Goal: Answer question/provide support: Share knowledge or assist other users

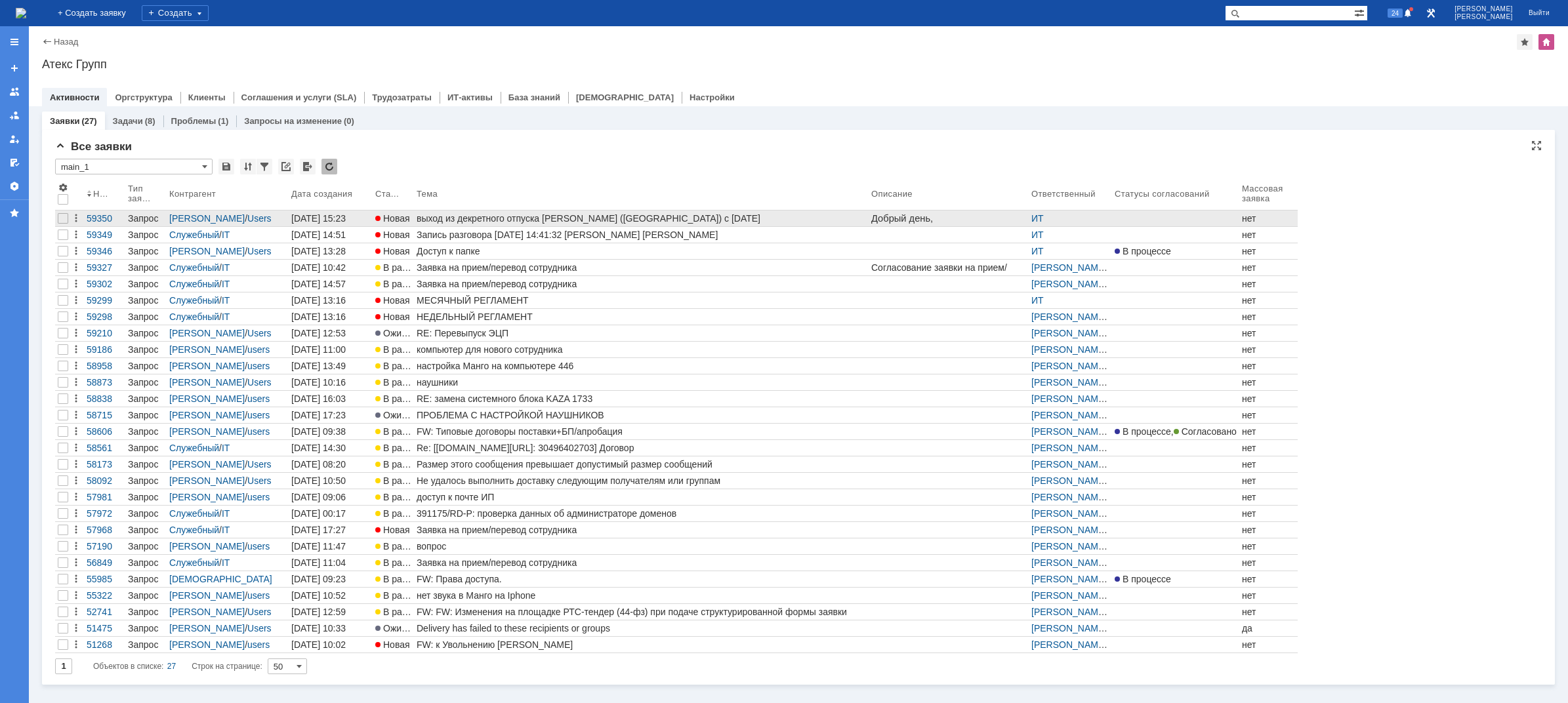
click at [548, 223] on div "выход из декретного отпуска [PERSON_NAME] ([GEOGRAPHIC_DATA]) с [DATE]" at bounding box center [642, 218] width 450 height 11
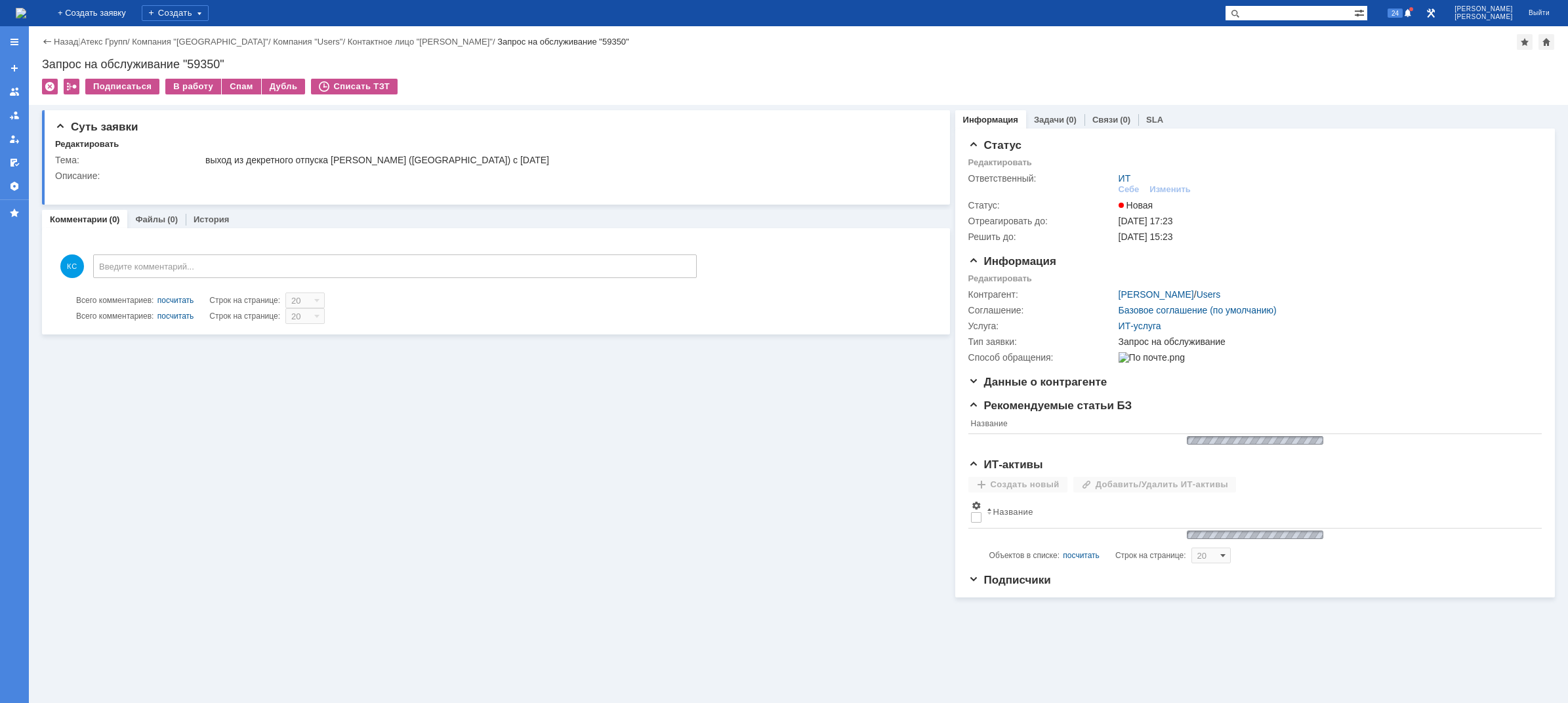
click at [26, 18] on img at bounding box center [20, 13] width 11 height 11
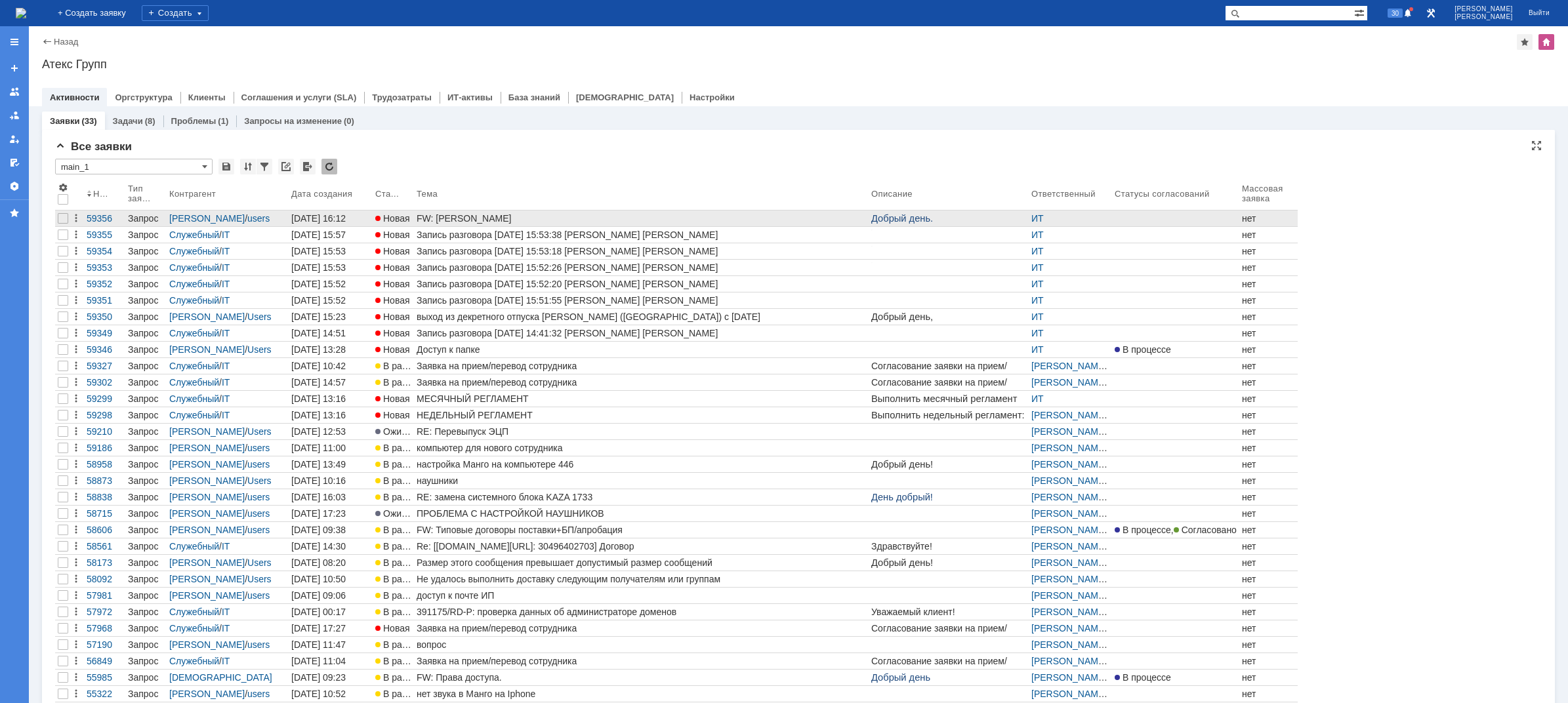
click at [458, 213] on div "FW: [PERSON_NAME]" at bounding box center [642, 218] width 450 height 11
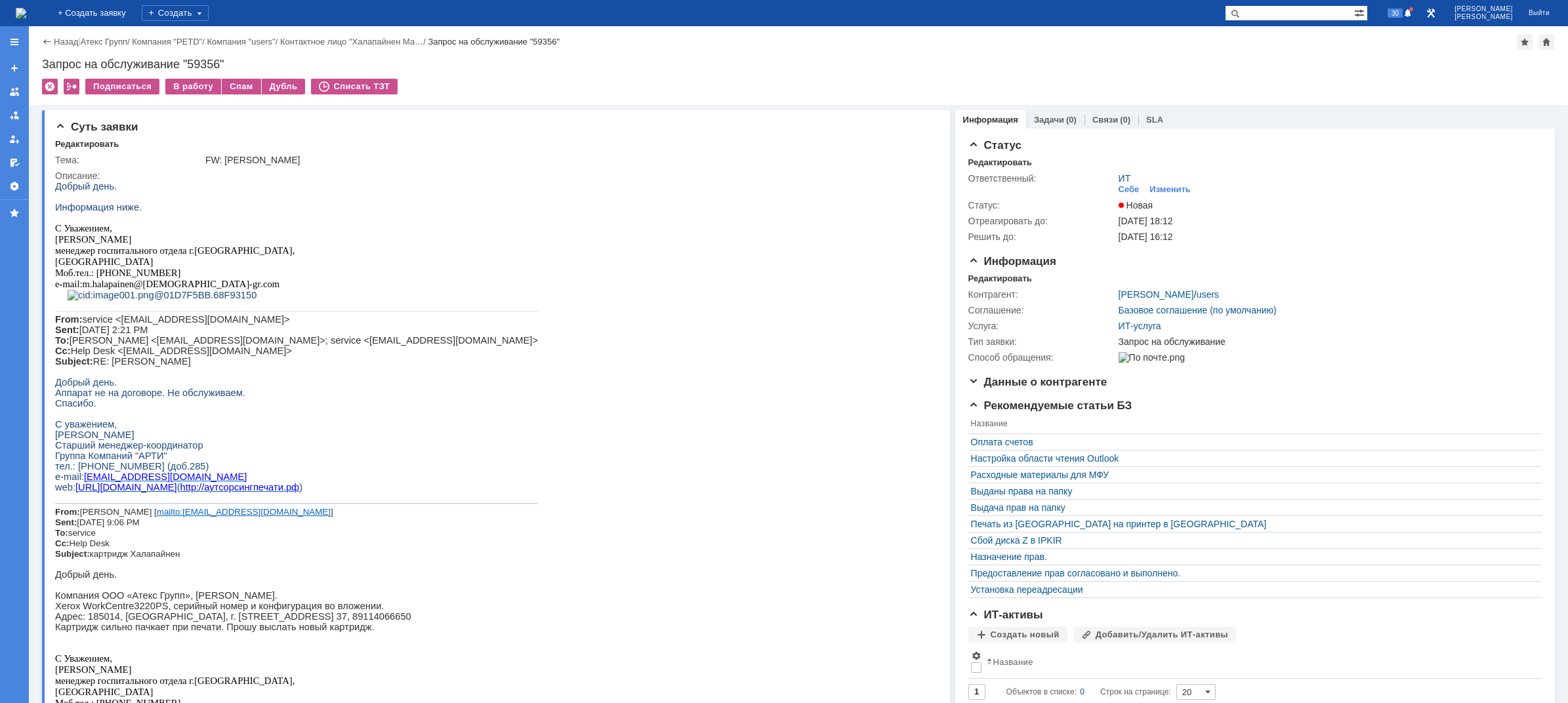
click at [26, 11] on img at bounding box center [20, 13] width 11 height 11
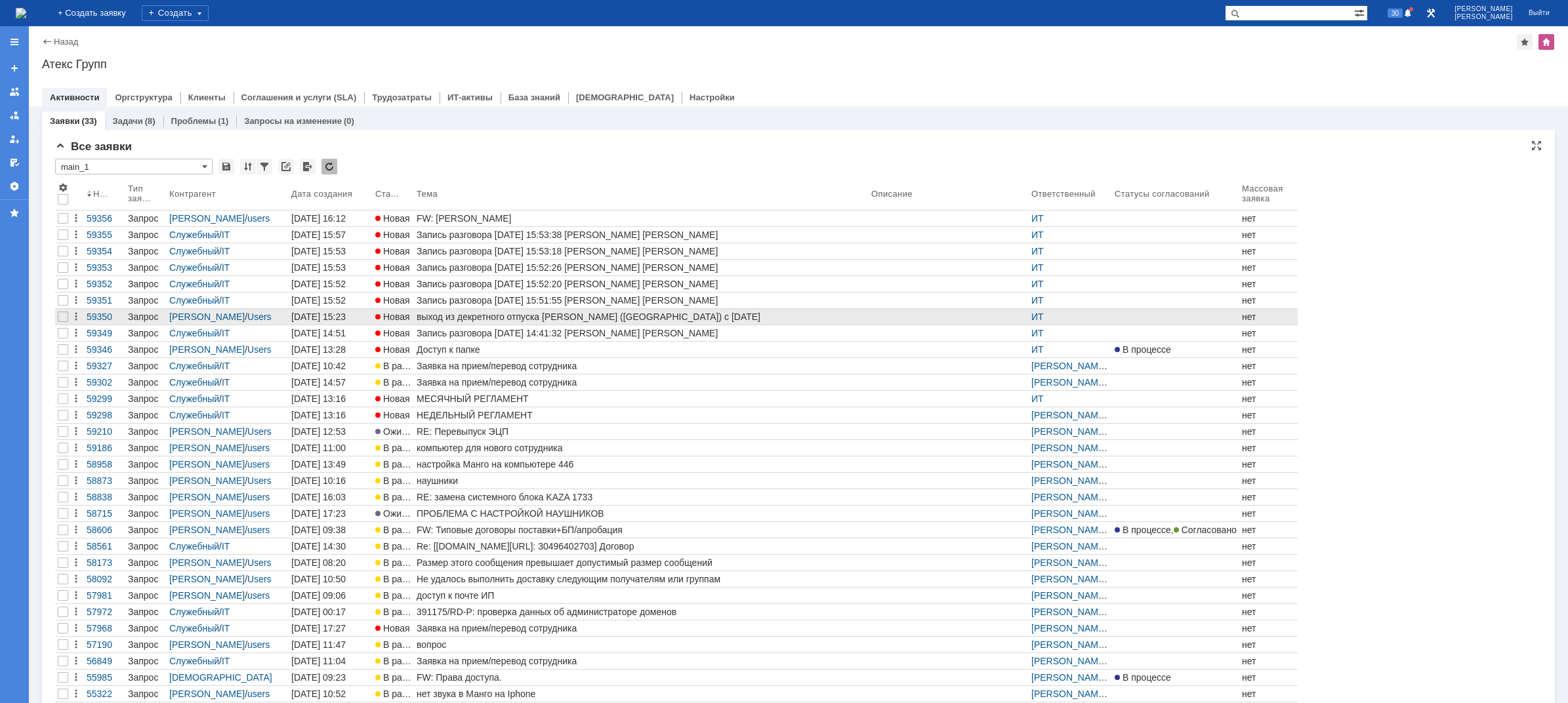
click at [471, 316] on div "выход из декретного отпуска [PERSON_NAME] ([GEOGRAPHIC_DATA]) с [DATE]" at bounding box center [642, 316] width 450 height 11
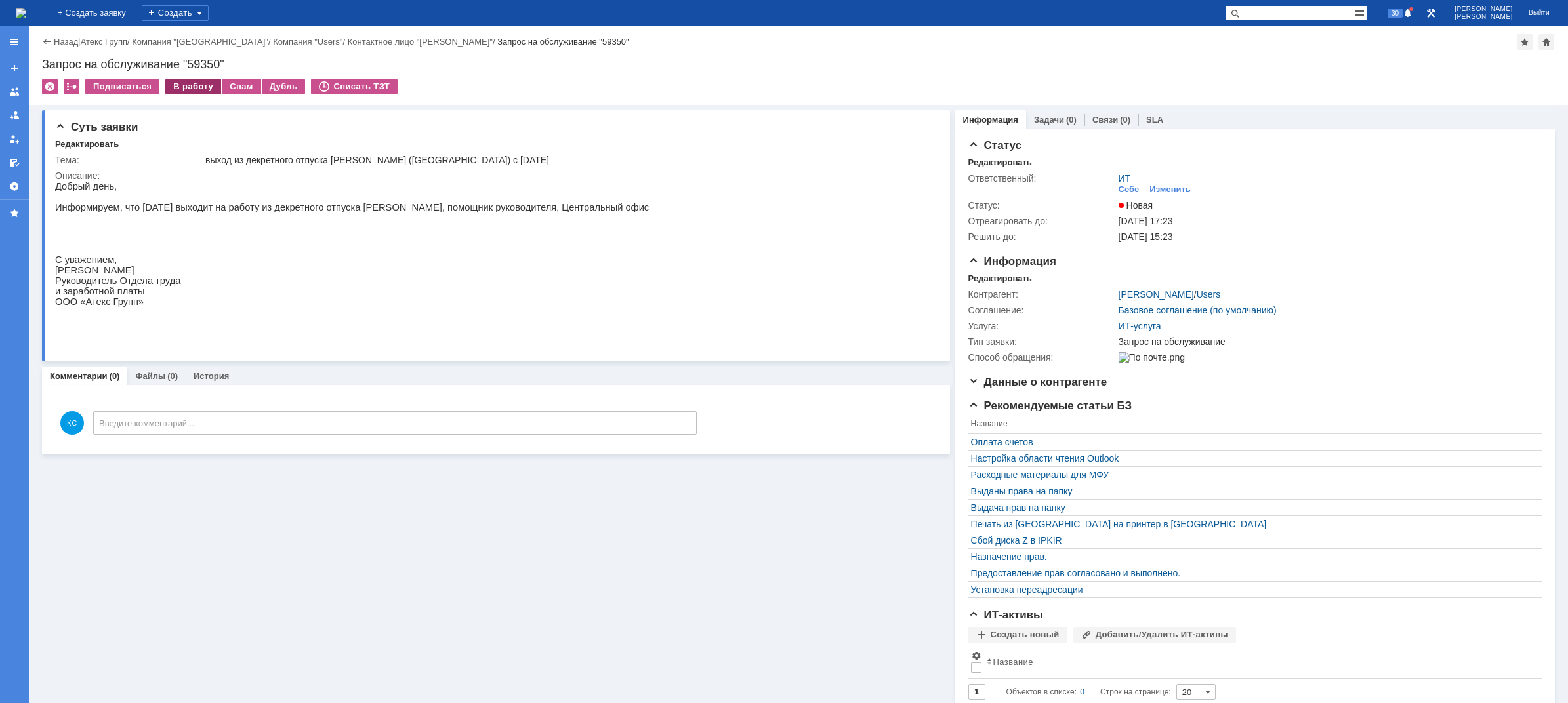
click at [198, 85] on div "В работу" at bounding box center [193, 87] width 56 height 15
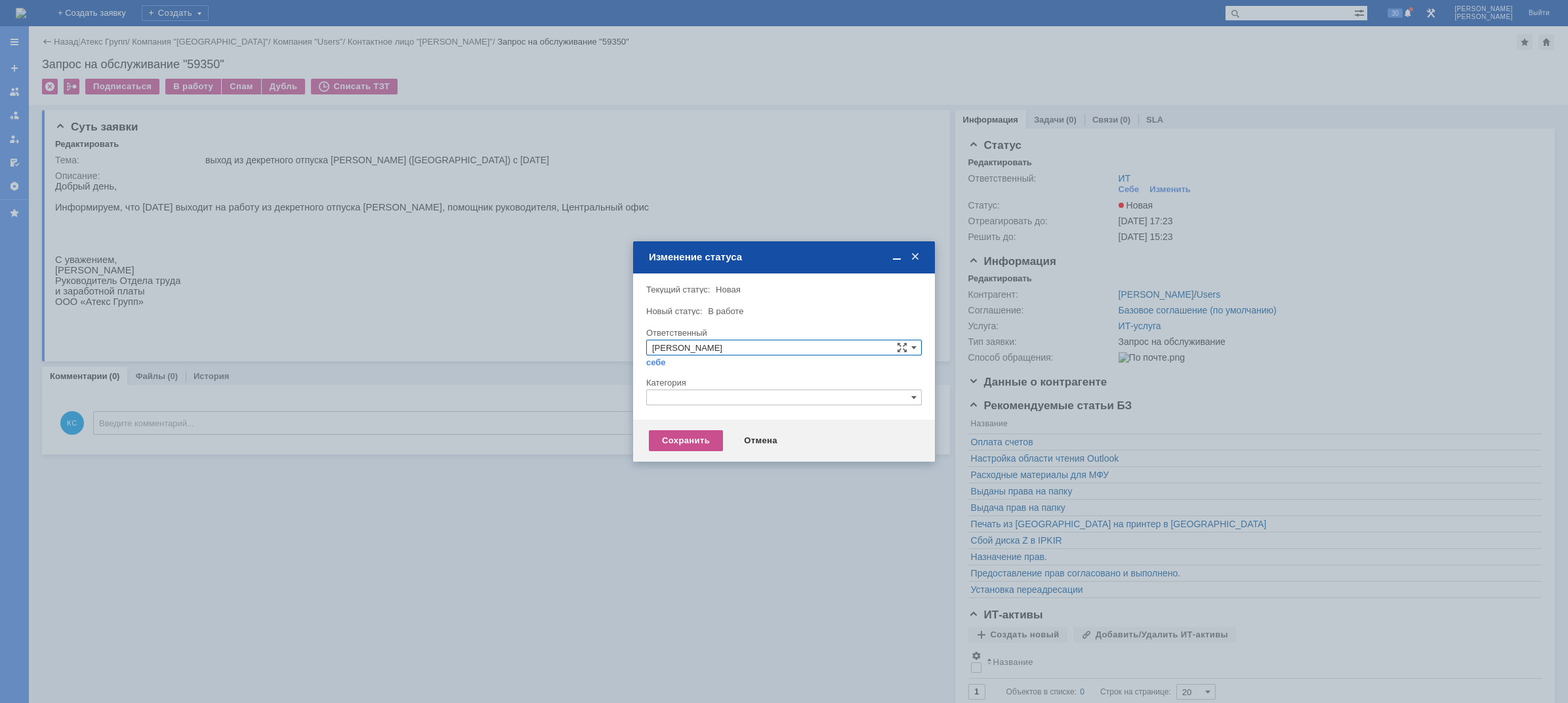
click at [678, 398] on input "text" at bounding box center [784, 397] width 276 height 15
drag, startPoint x: 687, startPoint y: 401, endPoint x: 604, endPoint y: 397, distance: 83.1
click at [604, 397] on body "Идет загрузка, пожалуйста, подождите. На домашнюю + Создать заявку Создать 30 […" at bounding box center [784, 351] width 1568 height 703
click at [714, 458] on span "Принтер" at bounding box center [784, 459] width 263 height 11
click at [694, 394] on input "Принтер" at bounding box center [784, 397] width 276 height 15
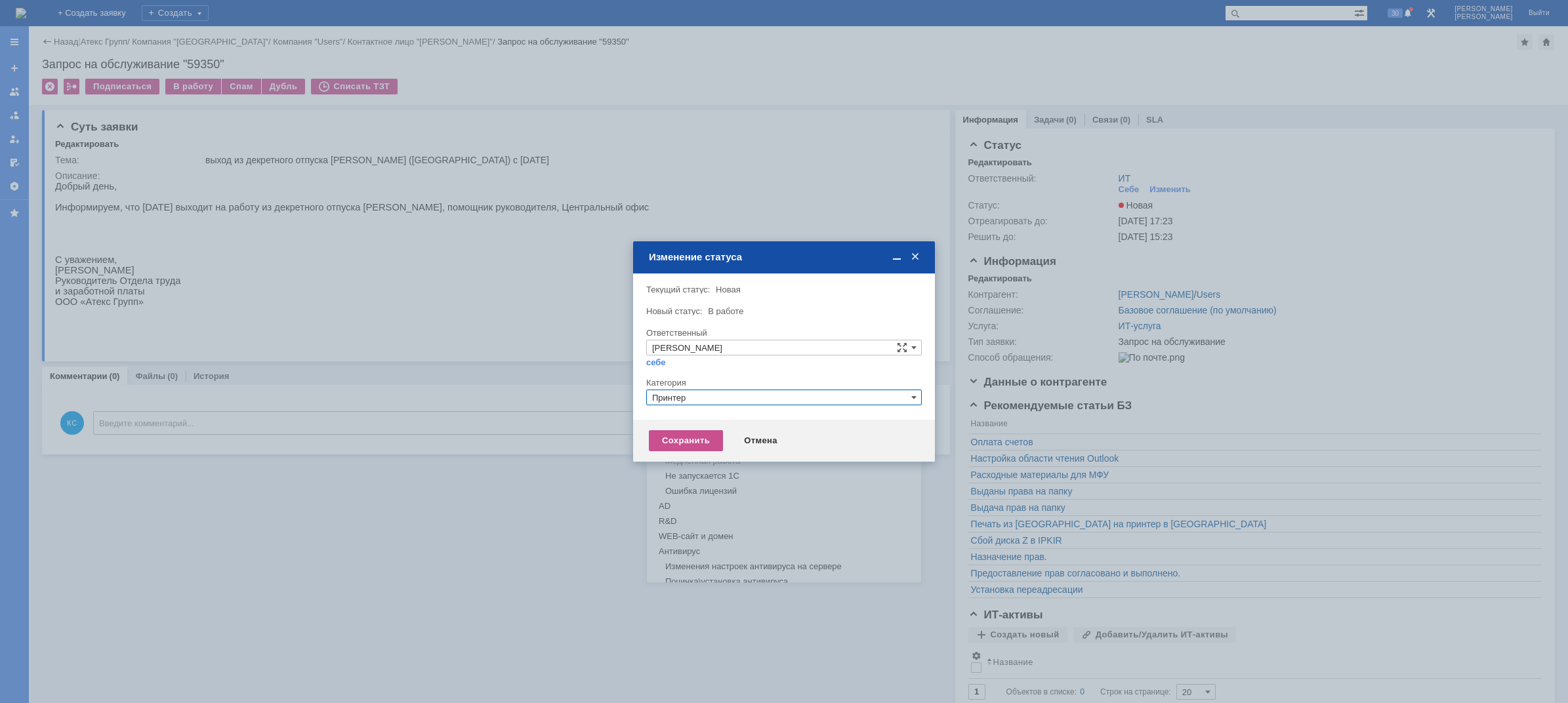
drag, startPoint x: 711, startPoint y: 394, endPoint x: 525, endPoint y: 399, distance: 186.1
click at [525, 399] on body "Идет загрузка, пожалуйста, подождите. На домашнюю + Создать заявку Создать 30 […" at bounding box center [784, 351] width 1568 height 703
click at [709, 475] on span "Прием(увольнение) сотрудников" at bounding box center [784, 473] width 263 height 11
click at [679, 444] on div "Сохранить" at bounding box center [685, 441] width 74 height 21
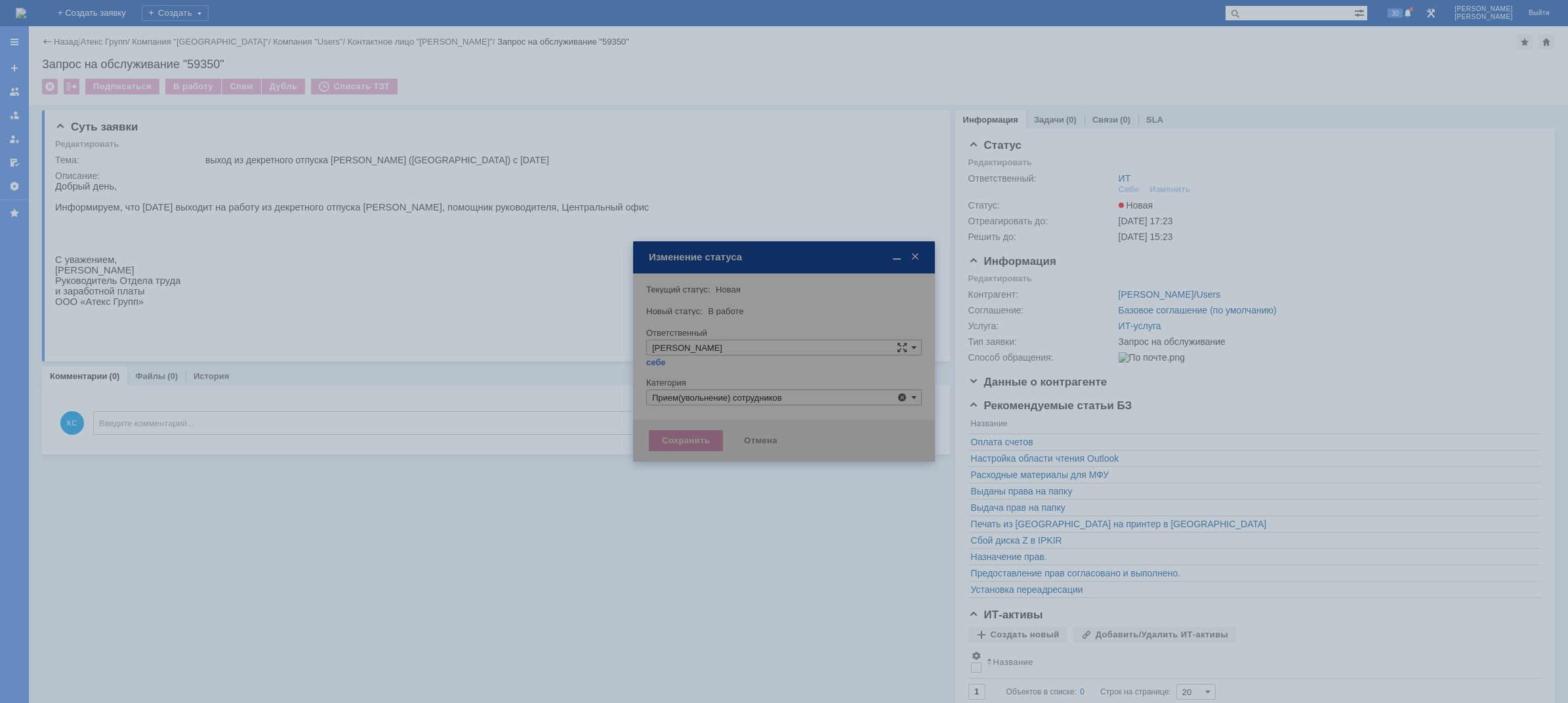
type input "Прием(увольнение) сотрудников"
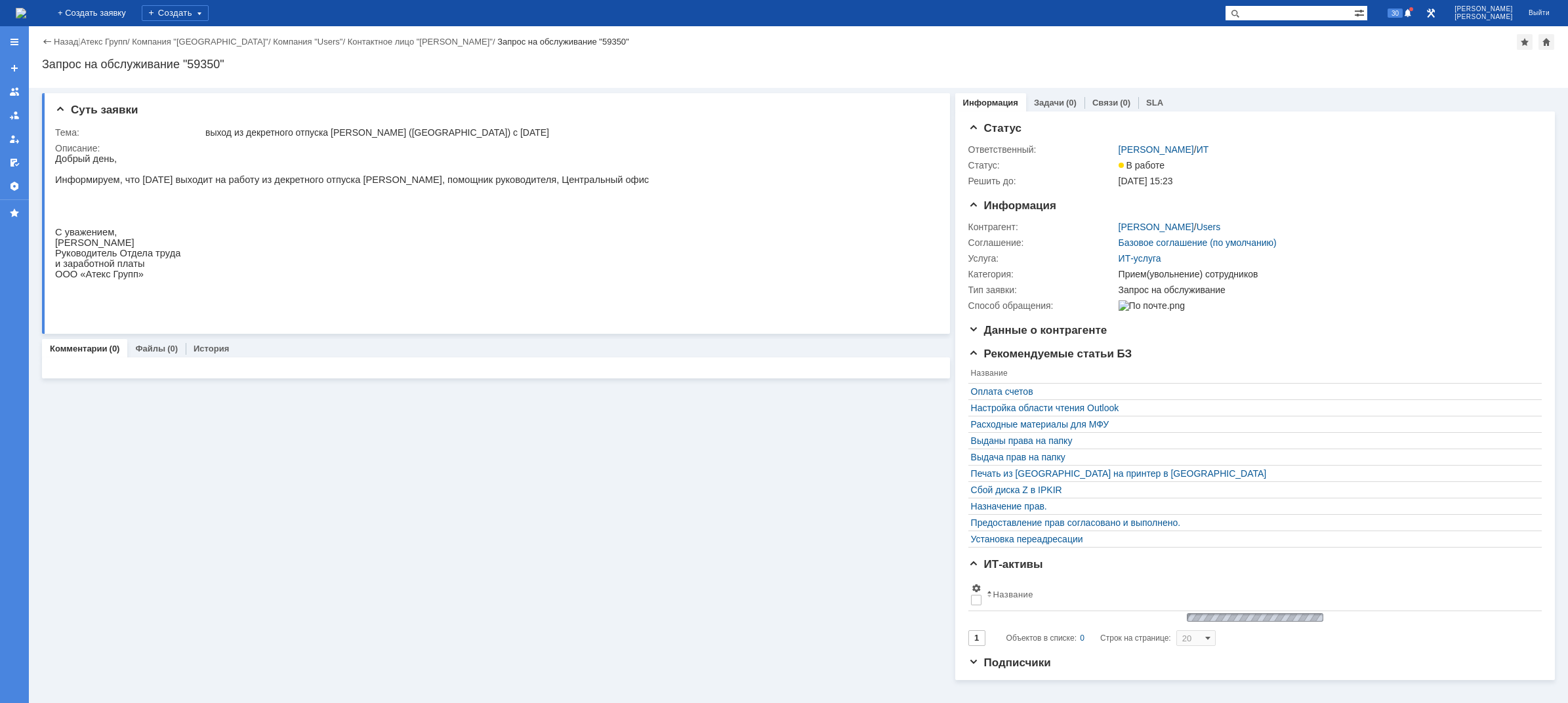
click at [282, 185] on p "Информируем, что [DATE] выходит на работу из декретного отпуска [PERSON_NAME], …" at bounding box center [351, 179] width 593 height 11
drag, startPoint x: 332, startPoint y: 185, endPoint x: 433, endPoint y: 185, distance: 101.0
click at [422, 185] on p "Информируем, что [DATE] выходит на работу из декретного отпуска [PERSON_NAME], …" at bounding box center [351, 179] width 593 height 11
click at [440, 185] on p "Информируем, что [DATE] выходит на работу из декретного отпуска [PERSON_NAME], …" at bounding box center [351, 179] width 593 height 11
click at [26, 8] on img at bounding box center [20, 13] width 11 height 11
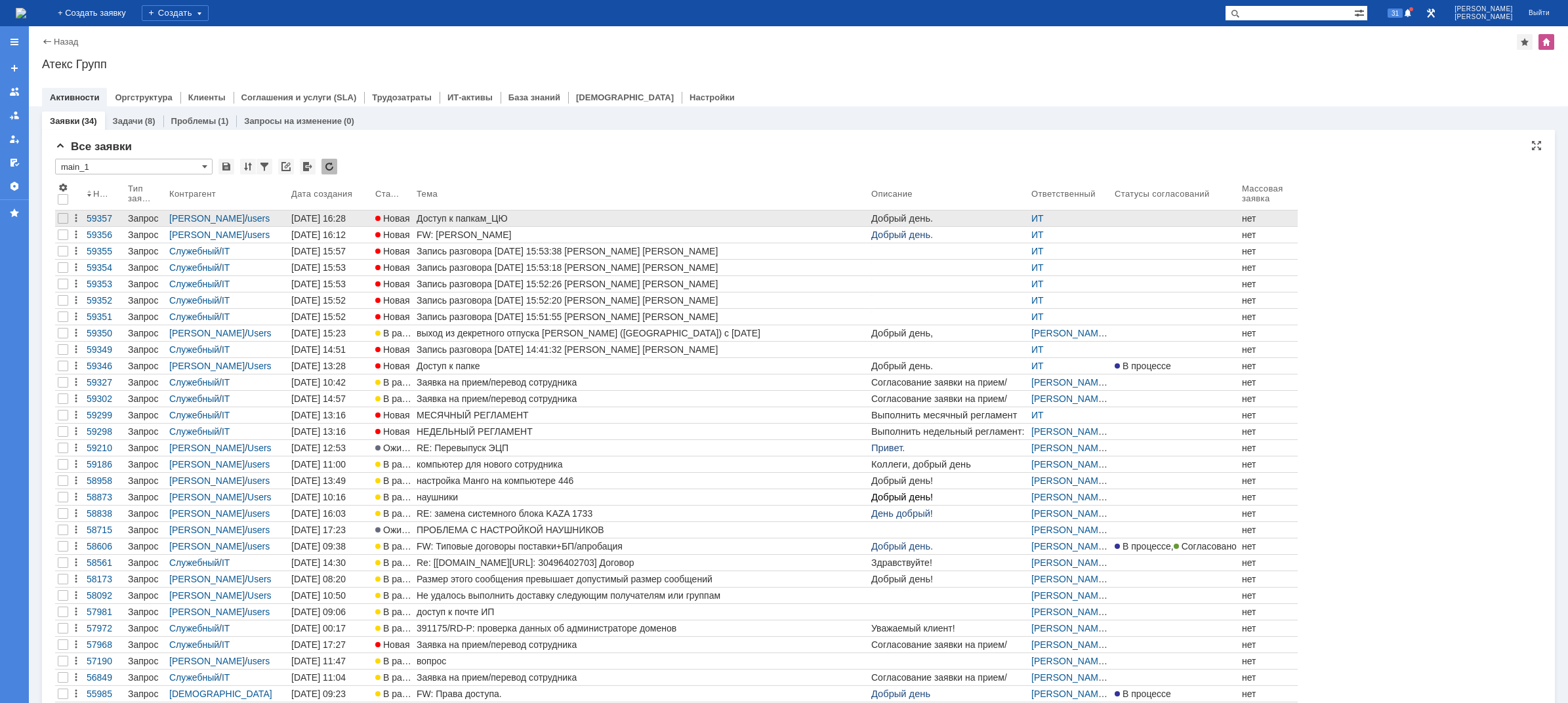
click at [499, 220] on div "Доступ к папкам_ЦЮ" at bounding box center [642, 218] width 450 height 11
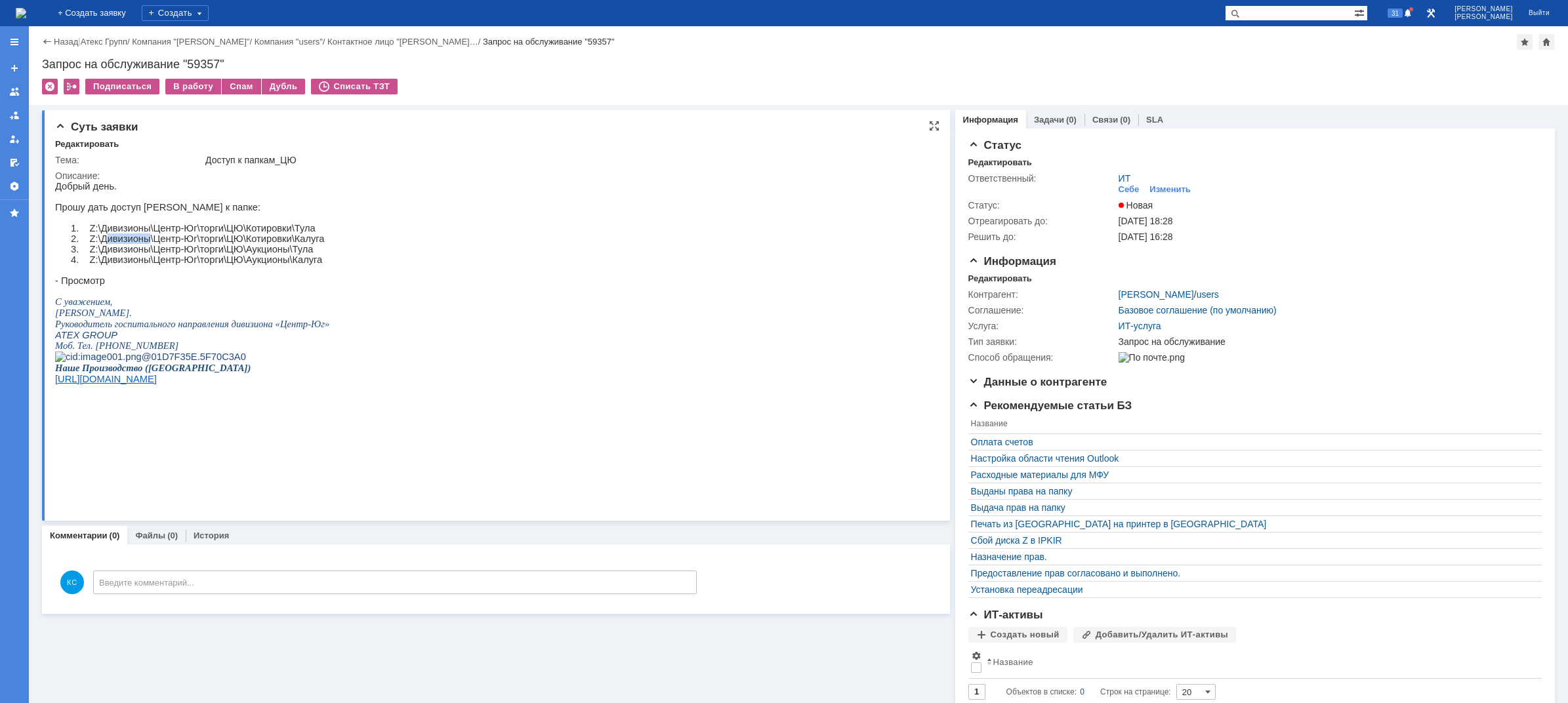
drag, startPoint x: 108, startPoint y: 241, endPoint x: 164, endPoint y: 245, distance: 56.1
click at [148, 240] on p "2. Z:\Дивизионы\Центр-Юг\торги\ЦЮ\Котировки\[GEOGRAPHIC_DATA]" at bounding box center [208, 238] width 243 height 11
drag, startPoint x: 183, startPoint y: 247, endPoint x: 212, endPoint y: 250, distance: 29.2
click at [204, 244] on p "2. Z:\Дивизионы\Центр-Юг\торги\ЦЮ\Котировки\[GEOGRAPHIC_DATA]" at bounding box center [208, 238] width 243 height 11
drag, startPoint x: 247, startPoint y: 251, endPoint x: 269, endPoint y: 256, distance: 22.6
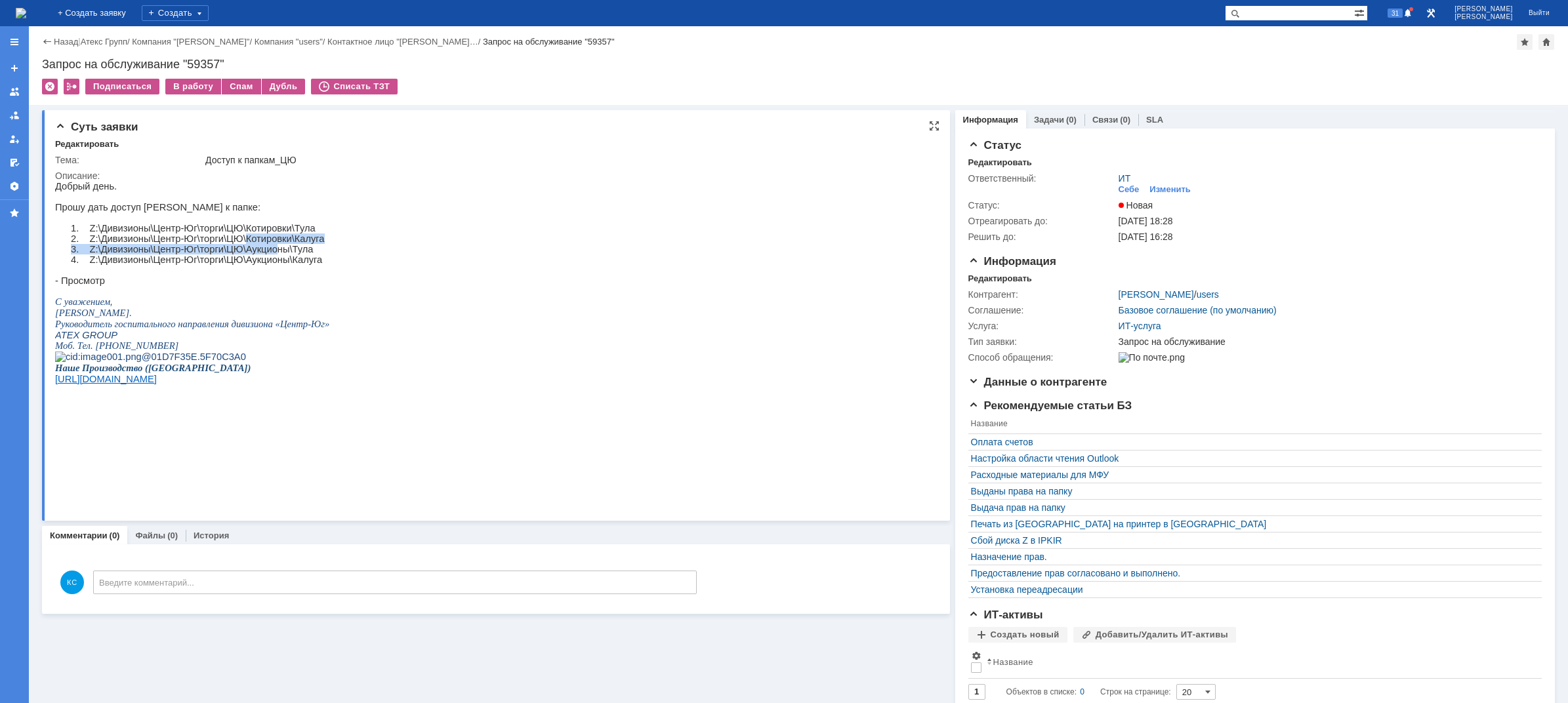
click at [269, 255] on div "Добрый день. Прошу дать доступ [PERSON_NAME] к папке: 1. Z:\Дивизионы\Центр-Юг\…" at bounding box center [192, 305] width 274 height 247
drag, startPoint x: 222, startPoint y: 275, endPoint x: 246, endPoint y: 269, distance: 24.7
click at [240, 265] on p "4. Z:\Дивизионы\Центр-Юг\торги\ЦЮ\Аукционы\Калуга" at bounding box center [208, 259] width 243 height 11
drag, startPoint x: 240, startPoint y: 257, endPoint x: 264, endPoint y: 257, distance: 24.0
click at [260, 255] on p "3. Z:\Дивизионы\Центр-Юг\торги\ЦЮ\Аукционы\Тула" at bounding box center [208, 249] width 243 height 11
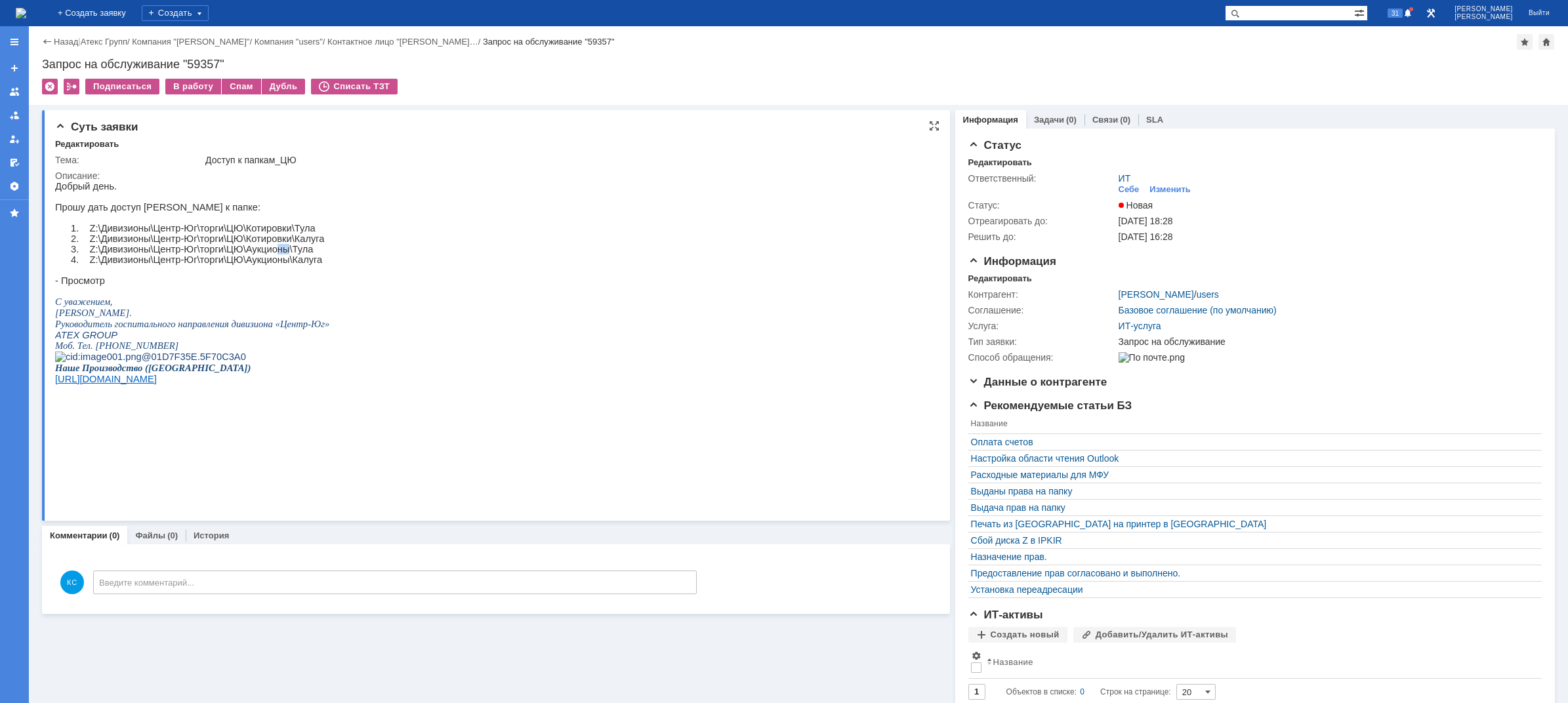
drag, startPoint x: 281, startPoint y: 254, endPoint x: 258, endPoint y: 251, distance: 23.2
click at [258, 251] on div "Добрый день. Прошу дать доступ [PERSON_NAME] к папке: 1. Z:\Дивизионы\Центр-Юг\…" at bounding box center [192, 305] width 274 height 247
click at [232, 230] on p "1. Z:\Дивизионы\Центр-Юг\торги\ЦЮ\Котировки\Тула" at bounding box center [208, 228] width 243 height 11
drag, startPoint x: 179, startPoint y: 233, endPoint x: 151, endPoint y: 230, distance: 28.2
click at [151, 230] on p "1. Z:\Дивизионы\Центр-Юг\торги\ЦЮ\Котировки\Тула" at bounding box center [208, 228] width 243 height 11
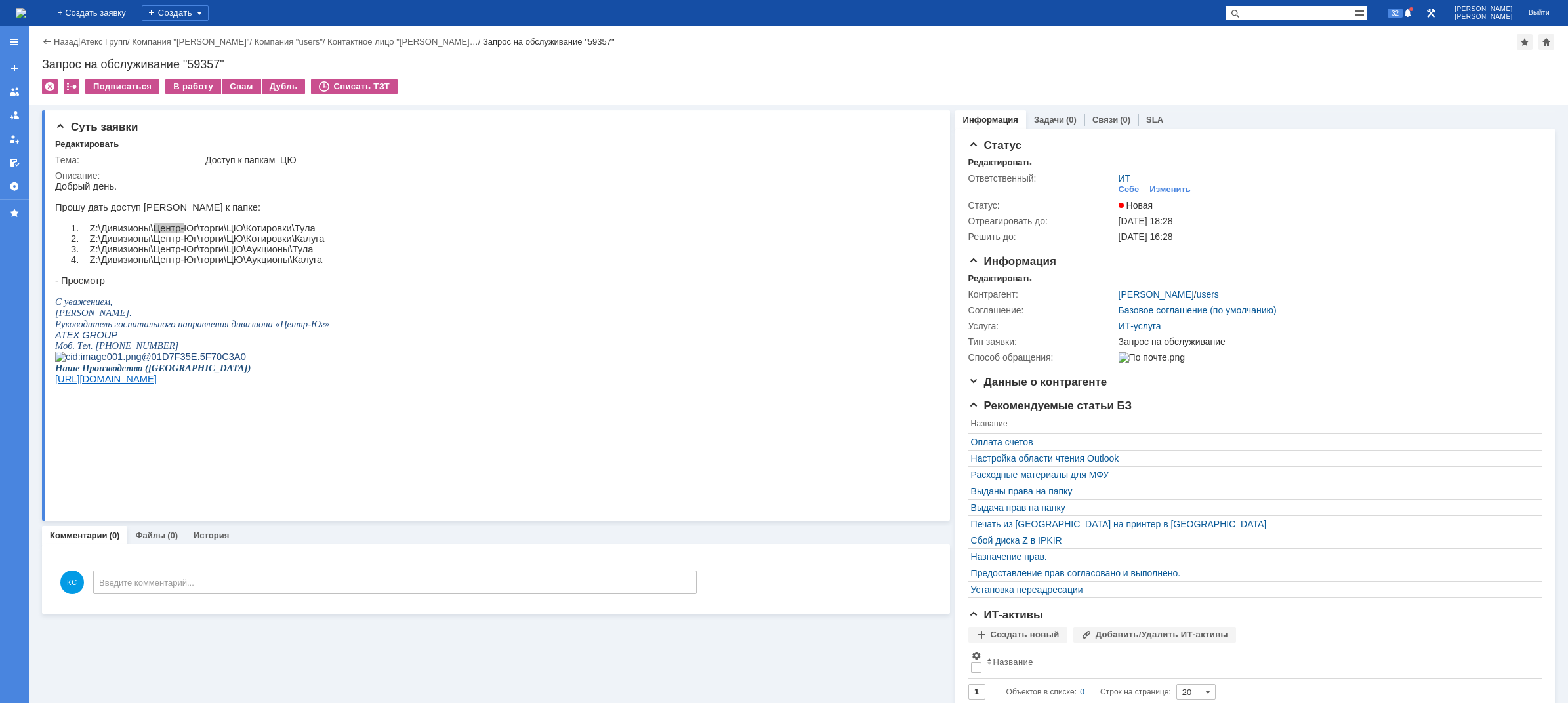
click at [26, 14] on img at bounding box center [20, 13] width 11 height 11
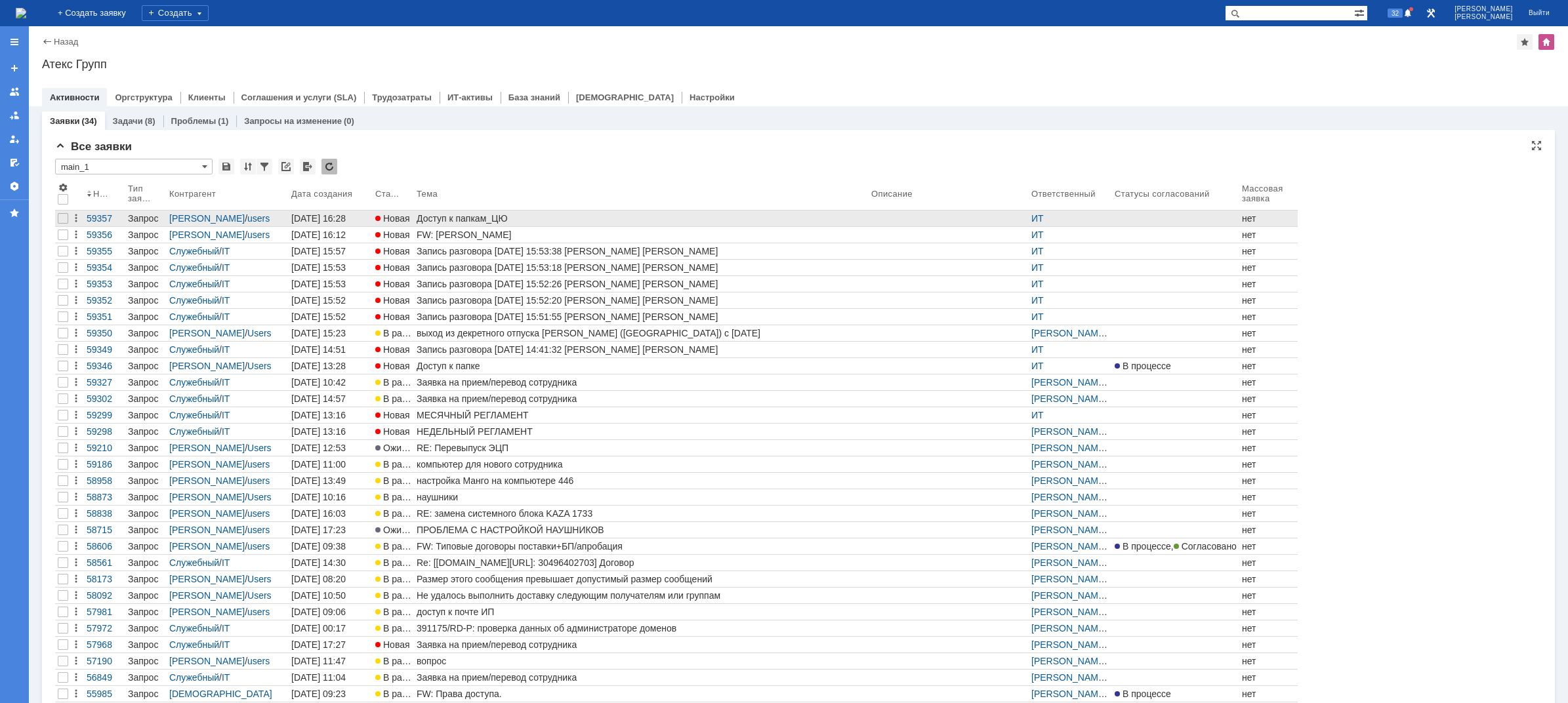
click at [446, 216] on div "Доступ к папкам_ЦЮ" at bounding box center [642, 218] width 450 height 11
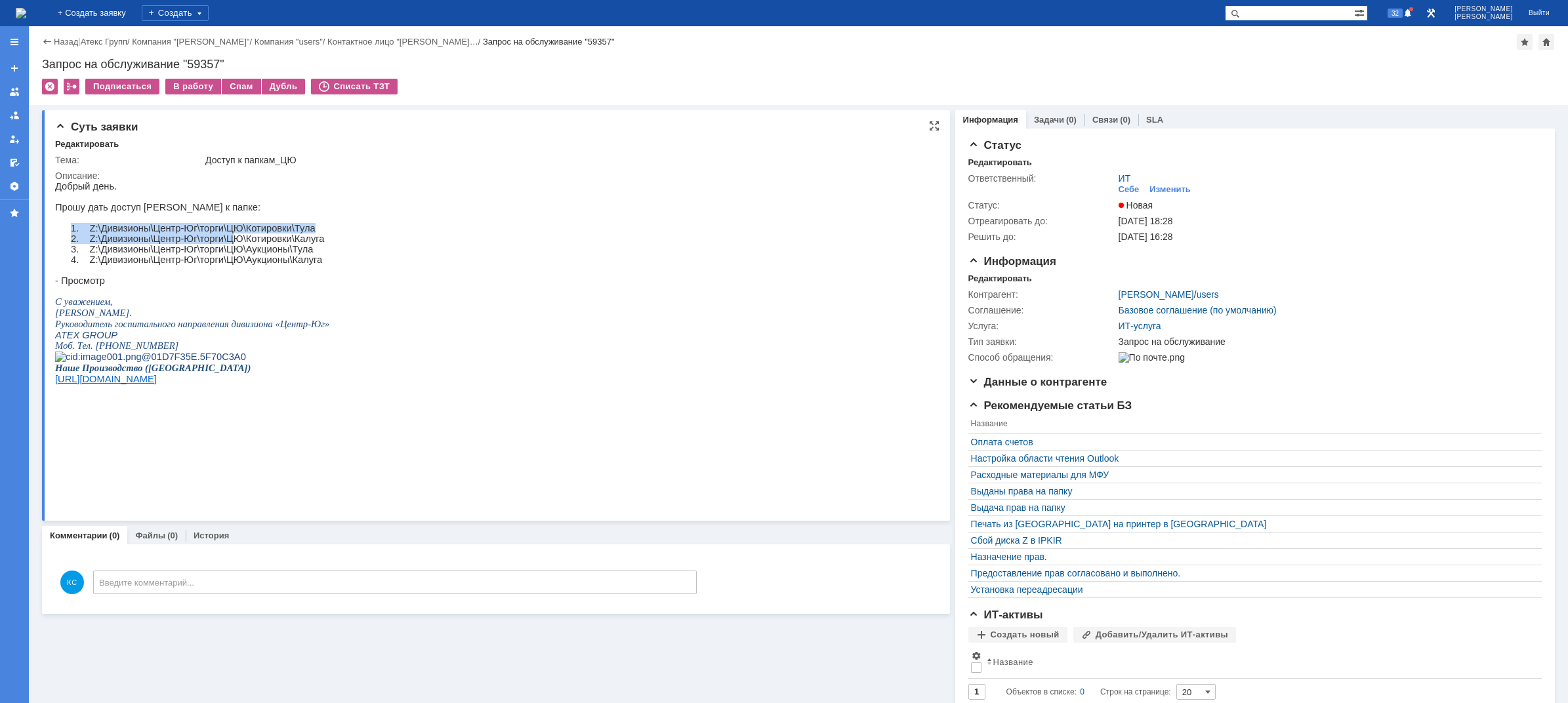
drag, startPoint x: 178, startPoint y: 223, endPoint x: 243, endPoint y: 255, distance: 72.4
click at [233, 251] on div "Добрый день. Прошу дать доступ [PERSON_NAME] к папке: 1. Z:\Дивизионы\Центр-Юг\…" at bounding box center [192, 305] width 274 height 247
click at [253, 263] on p "4. Z:\Дивизионы\Центр-Юг\торги\ЦЮ\Аукционы\Калуга" at bounding box center [208, 259] width 243 height 11
drag, startPoint x: 262, startPoint y: 265, endPoint x: 238, endPoint y: 249, distance: 28.8
click at [238, 249] on div "Добрый день. Прошу дать доступ [PERSON_NAME] к папке: 1. Z:\Дивизионы\Центр-Юг\…" at bounding box center [192, 305] width 274 height 247
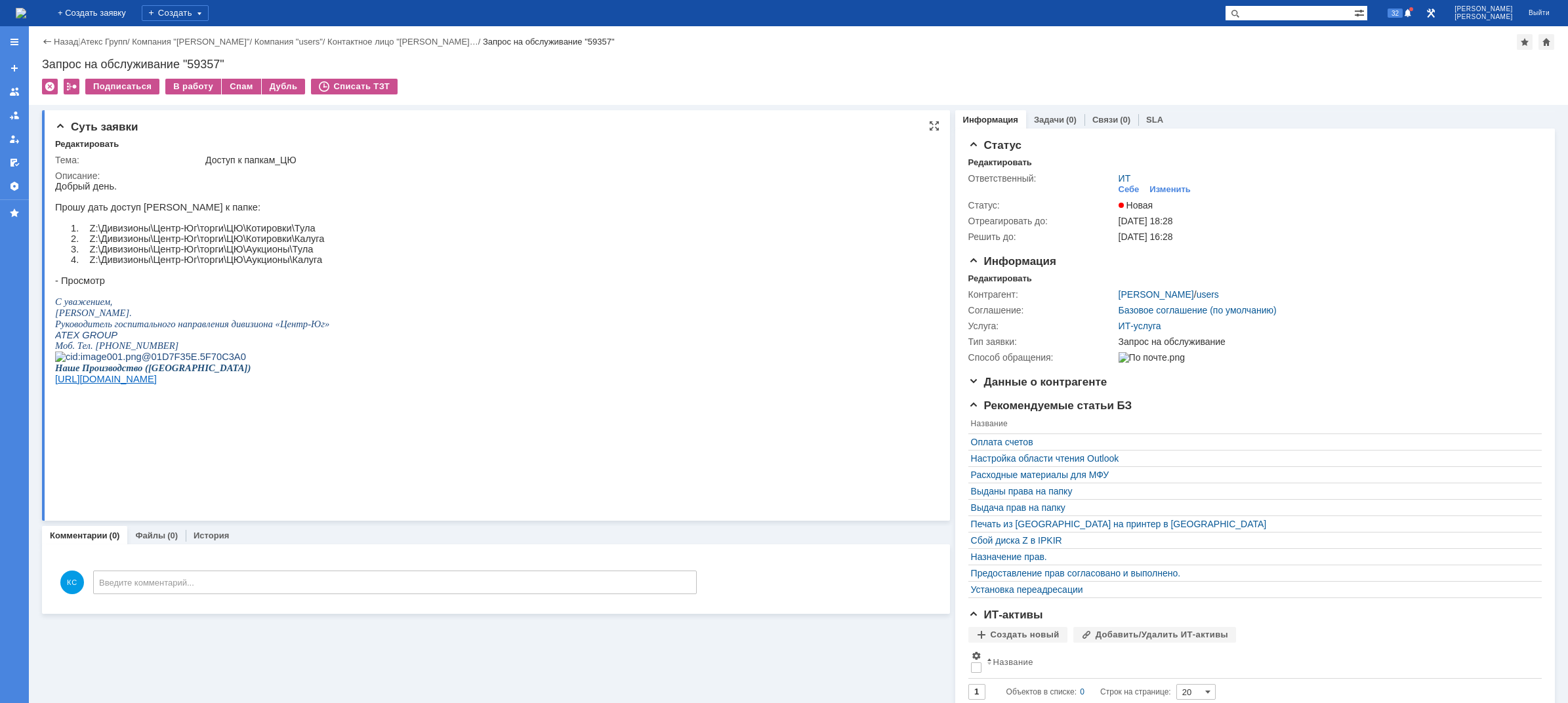
click at [212, 233] on p "1. Z:\Дивизионы\Центр-Юг\торги\ЦЮ\Котировки\Тула" at bounding box center [208, 228] width 243 height 11
drag, startPoint x: 229, startPoint y: 249, endPoint x: 247, endPoint y: 259, distance: 20.6
click at [247, 259] on div "Добрый день. Прошу дать доступ [PERSON_NAME] к папке: 1. Z:\Дивизионы\Центр-Юг\…" at bounding box center [192, 305] width 274 height 247
click at [262, 263] on p "4. Z:\Дивизионы\Центр-Юг\торги\ЦЮ\Аукционы\Калуга" at bounding box center [208, 259] width 243 height 11
drag, startPoint x: 276, startPoint y: 270, endPoint x: 241, endPoint y: 257, distance: 37.3
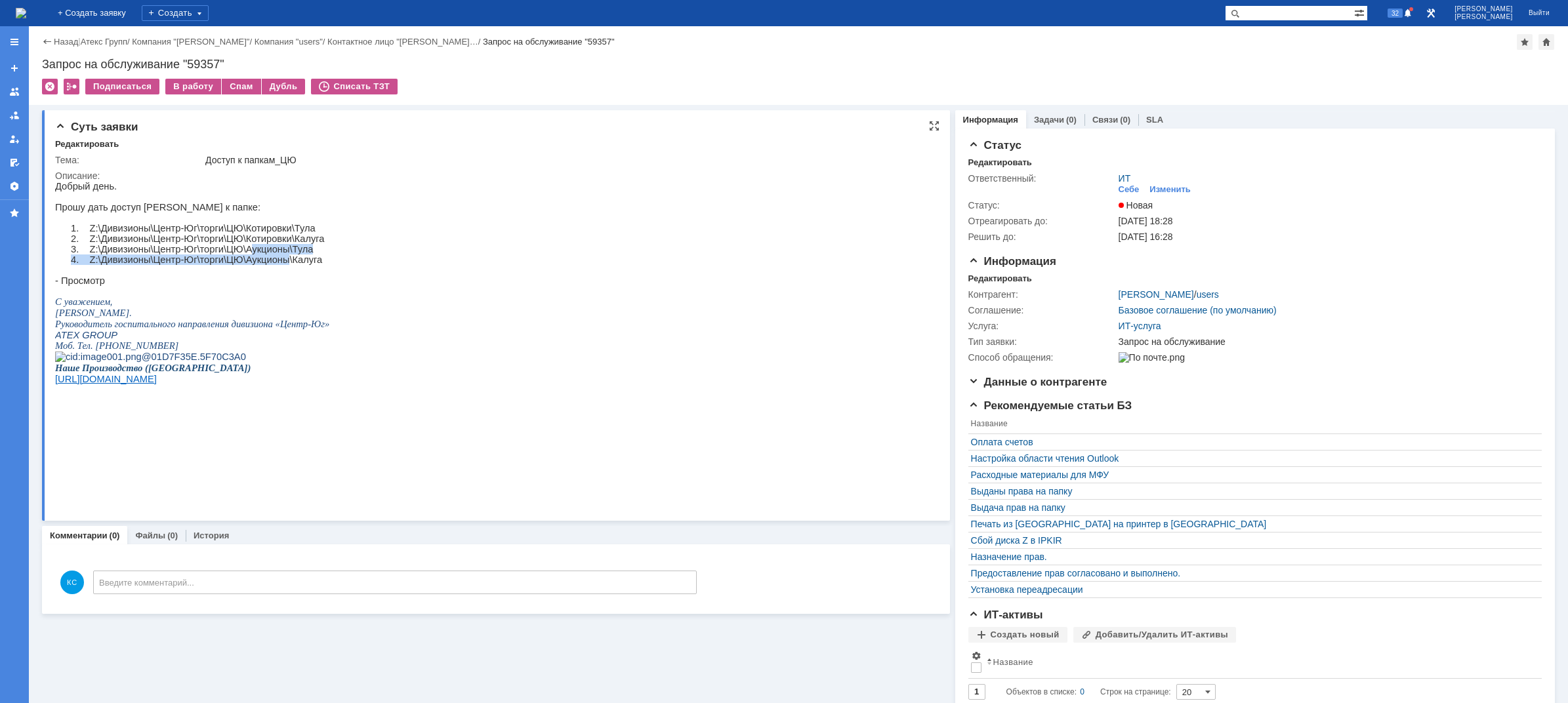
click at [241, 257] on div "Добрый день. Прошу дать доступ [PERSON_NAME] к папке: 1. Z:\Дивизионы\Центр-Юг\…" at bounding box center [192, 305] width 274 height 247
click at [220, 241] on p "2. Z:\Дивизионы\Центр-Юг\торги\ЦЮ\Котировки\[GEOGRAPHIC_DATA]" at bounding box center [208, 238] width 243 height 11
drag, startPoint x: 237, startPoint y: 230, endPoint x: 283, endPoint y: 236, distance: 46.4
click at [283, 233] on p "1. Z:\Дивизионы\Центр-Юг\торги\ЦЮ\Котировки\Тула" at bounding box center [208, 228] width 243 height 11
drag, startPoint x: 284, startPoint y: 242, endPoint x: 243, endPoint y: 241, distance: 41.0
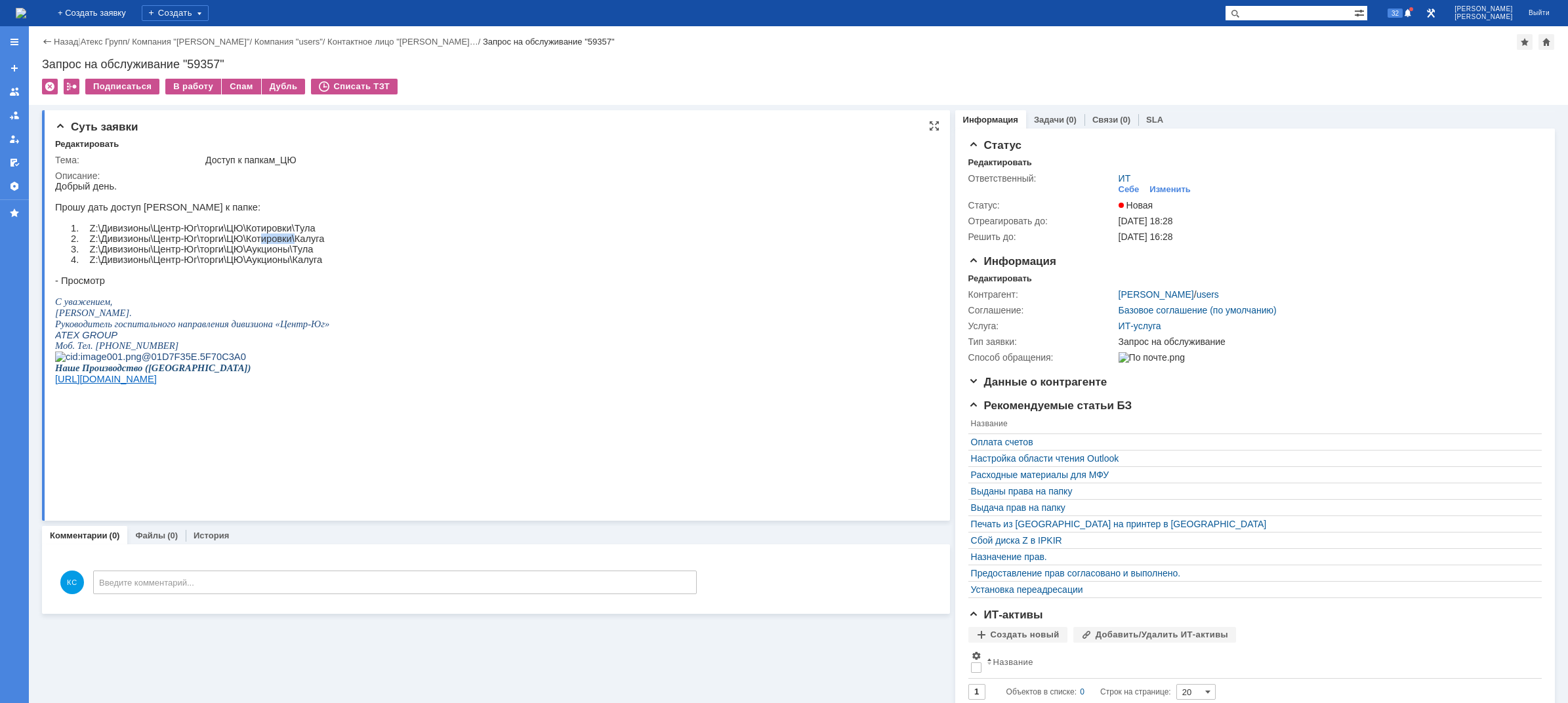
click at [249, 241] on p "2. Z:\Дивизионы\Центр-Юг\торги\ЦЮ\Котировки\[GEOGRAPHIC_DATA]" at bounding box center [208, 238] width 243 height 11
drag, startPoint x: 235, startPoint y: 241, endPoint x: 276, endPoint y: 243, distance: 41.0
click at [268, 243] on p "2. Z:\Дивизионы\Центр-Юг\торги\ЦЮ\Котировки\[GEOGRAPHIC_DATA]" at bounding box center [208, 238] width 243 height 11
drag, startPoint x: 280, startPoint y: 243, endPoint x: 239, endPoint y: 242, distance: 41.0
click at [239, 242] on p "2. Z:\Дивизионы\Центр-Юг\торги\ЦЮ\Котировки\[GEOGRAPHIC_DATA]" at bounding box center [208, 238] width 243 height 11
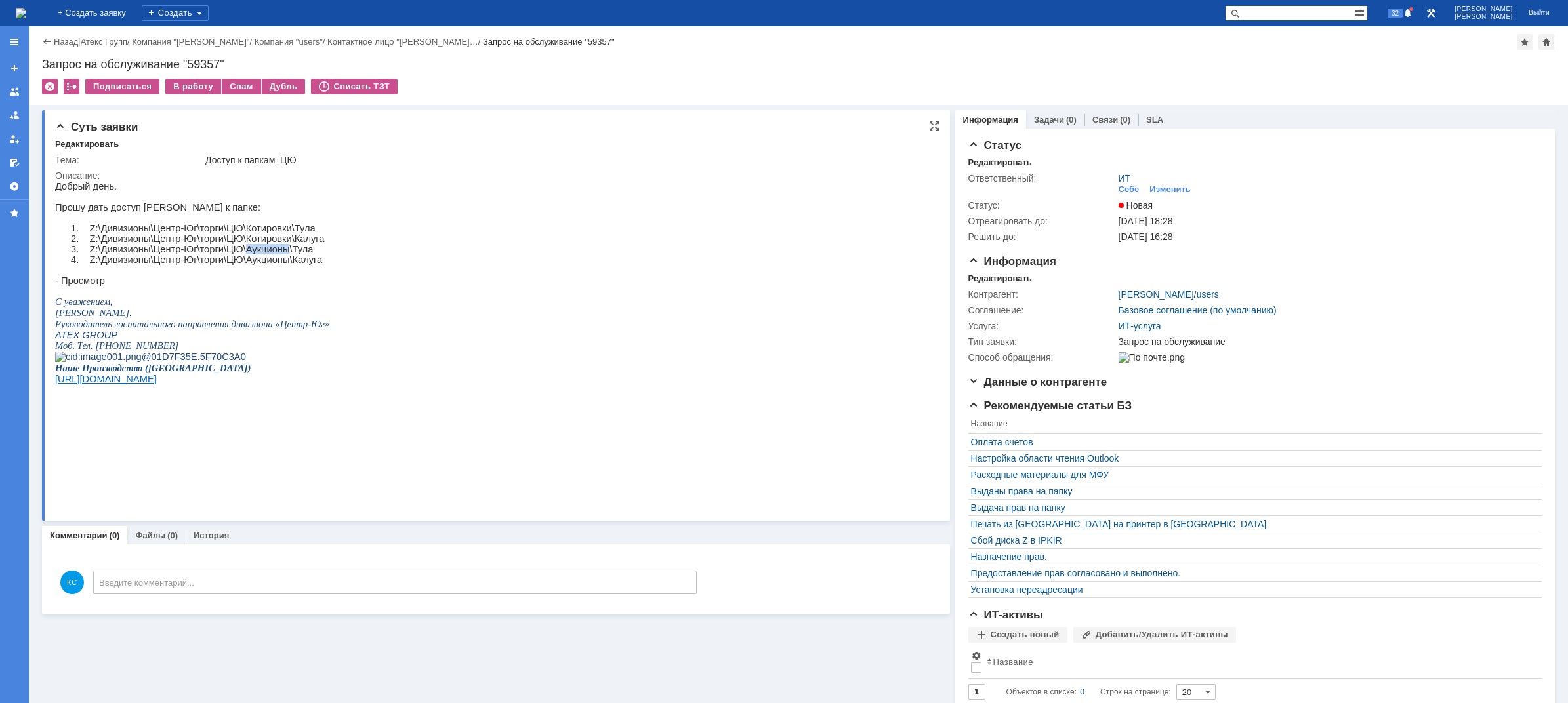
drag, startPoint x: 238, startPoint y: 257, endPoint x: 278, endPoint y: 258, distance: 40.0
click at [278, 255] on p "3. Z:\Дивизионы\Центр-Юг\торги\ЦЮ\Аукционы\Тула" at bounding box center [208, 249] width 243 height 11
drag, startPoint x: 239, startPoint y: 269, endPoint x: 279, endPoint y: 268, distance: 40.0
click at [279, 265] on p "4. Z:\Дивизионы\Центр-Юг\торги\ЦЮ\Аукционы\Калуга" at bounding box center [208, 259] width 243 height 11
click at [258, 244] on p "2. Z:\Дивизионы\Центр-Юг\торги\ЦЮ\Котировки\[GEOGRAPHIC_DATA]" at bounding box center [208, 238] width 243 height 11
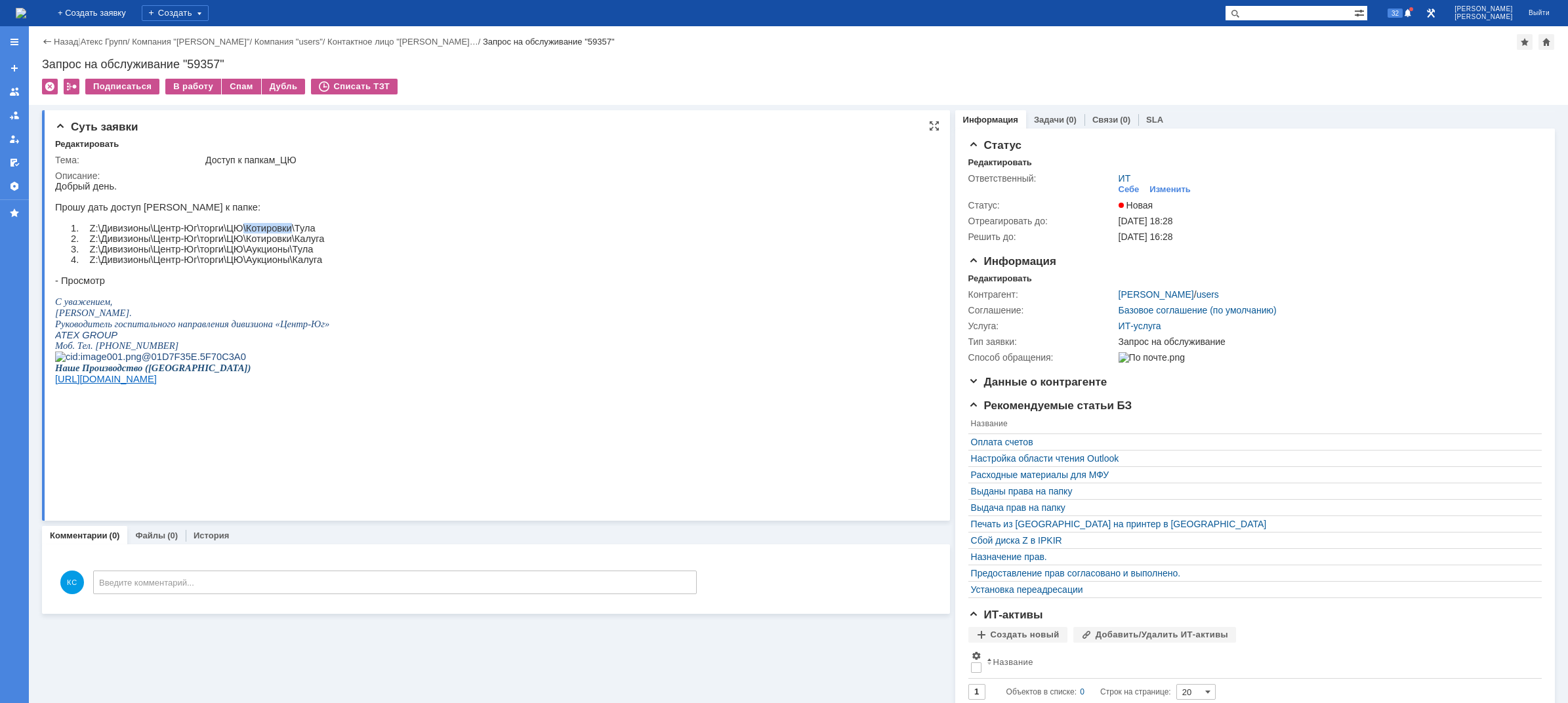
drag, startPoint x: 282, startPoint y: 236, endPoint x: 234, endPoint y: 232, distance: 48.2
click at [234, 232] on p "1. Z:\Дивизионы\Центр-Юг\торги\ЦЮ\Котировки\Тула" at bounding box center [208, 228] width 243 height 11
click at [276, 244] on p "2. Z:\Дивизионы\Центр-Юг\торги\ЦЮ\Котировки\[GEOGRAPHIC_DATA]" at bounding box center [208, 238] width 243 height 11
drag, startPoint x: 281, startPoint y: 248, endPoint x: 238, endPoint y: 247, distance: 43.0
click at [238, 244] on p "2. Z:\Дивизионы\Центр-Юг\торги\ЦЮ\Котировки\[GEOGRAPHIC_DATA]" at bounding box center [208, 238] width 243 height 11
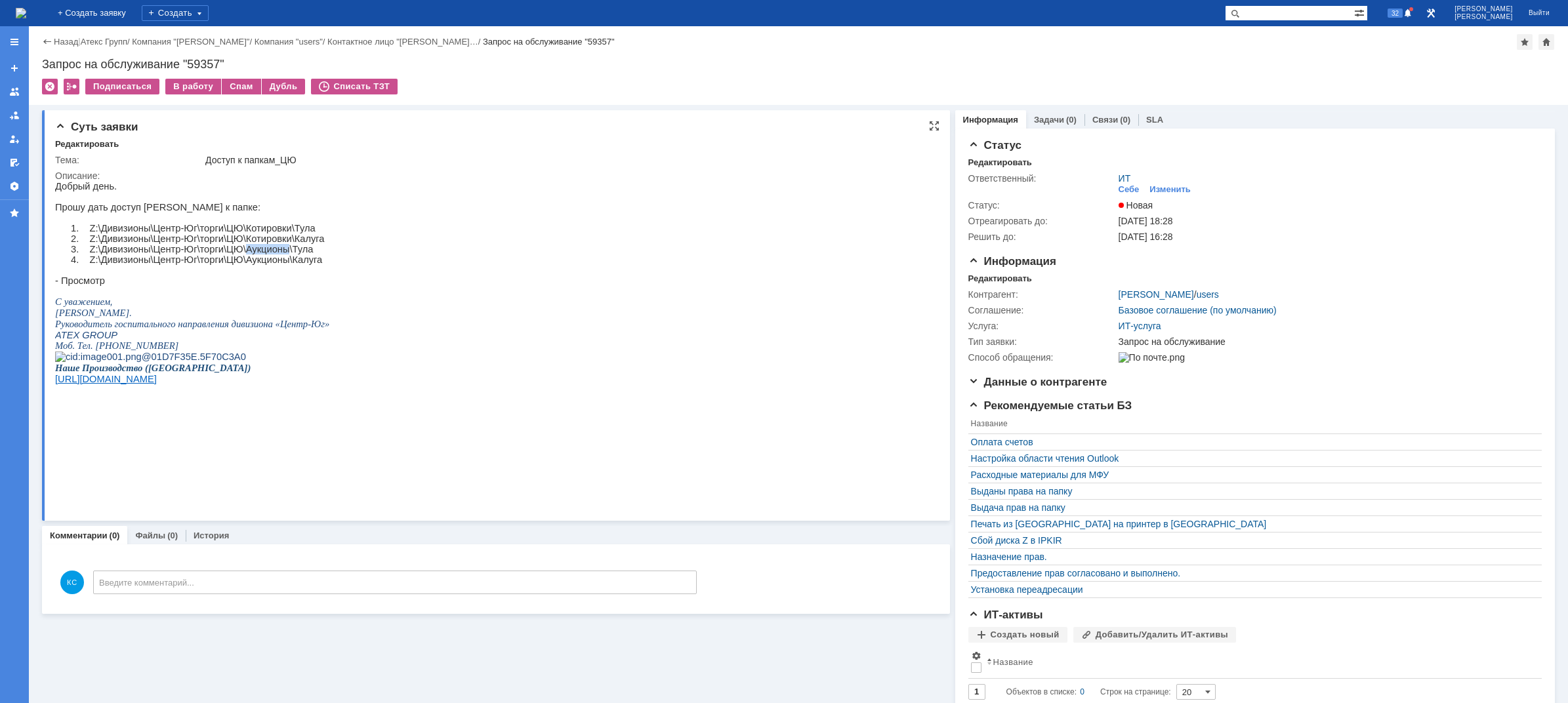
drag, startPoint x: 239, startPoint y: 256, endPoint x: 280, endPoint y: 258, distance: 41.0
click at [280, 255] on p "3. Z:\Дивизионы\Центр-Юг\торги\ЦЮ\Аукционы\Тула" at bounding box center [208, 249] width 243 height 11
drag, startPoint x: 279, startPoint y: 274, endPoint x: 238, endPoint y: 271, distance: 41.1
click at [238, 265] on p "4. Z:\Дивизионы\Центр-Юг\торги\ЦЮ\Аукционы\Калуга" at bounding box center [208, 259] width 243 height 11
click at [26, 0] on div "На домашнюю" at bounding box center [20, 13] width 11 height 26
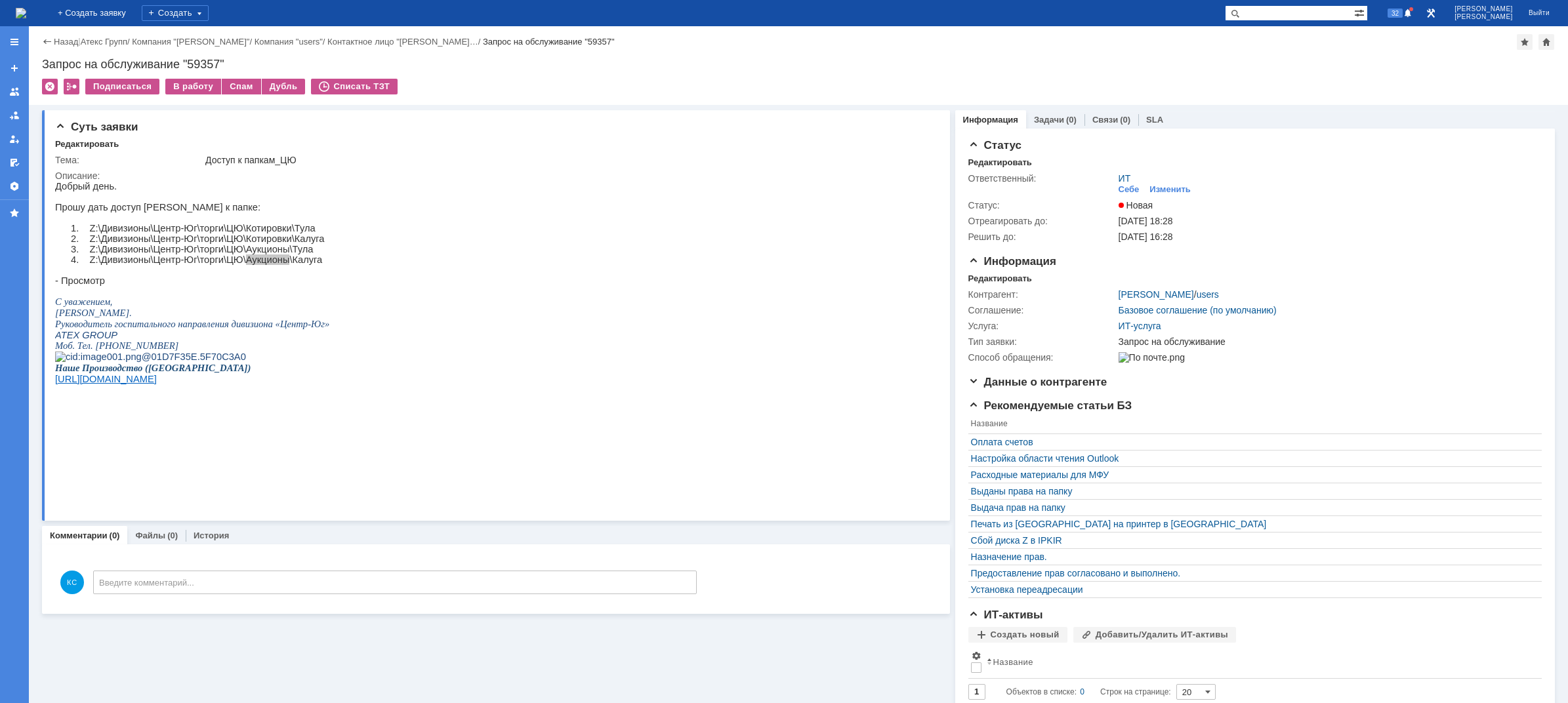
click at [26, 8] on img at bounding box center [20, 13] width 11 height 11
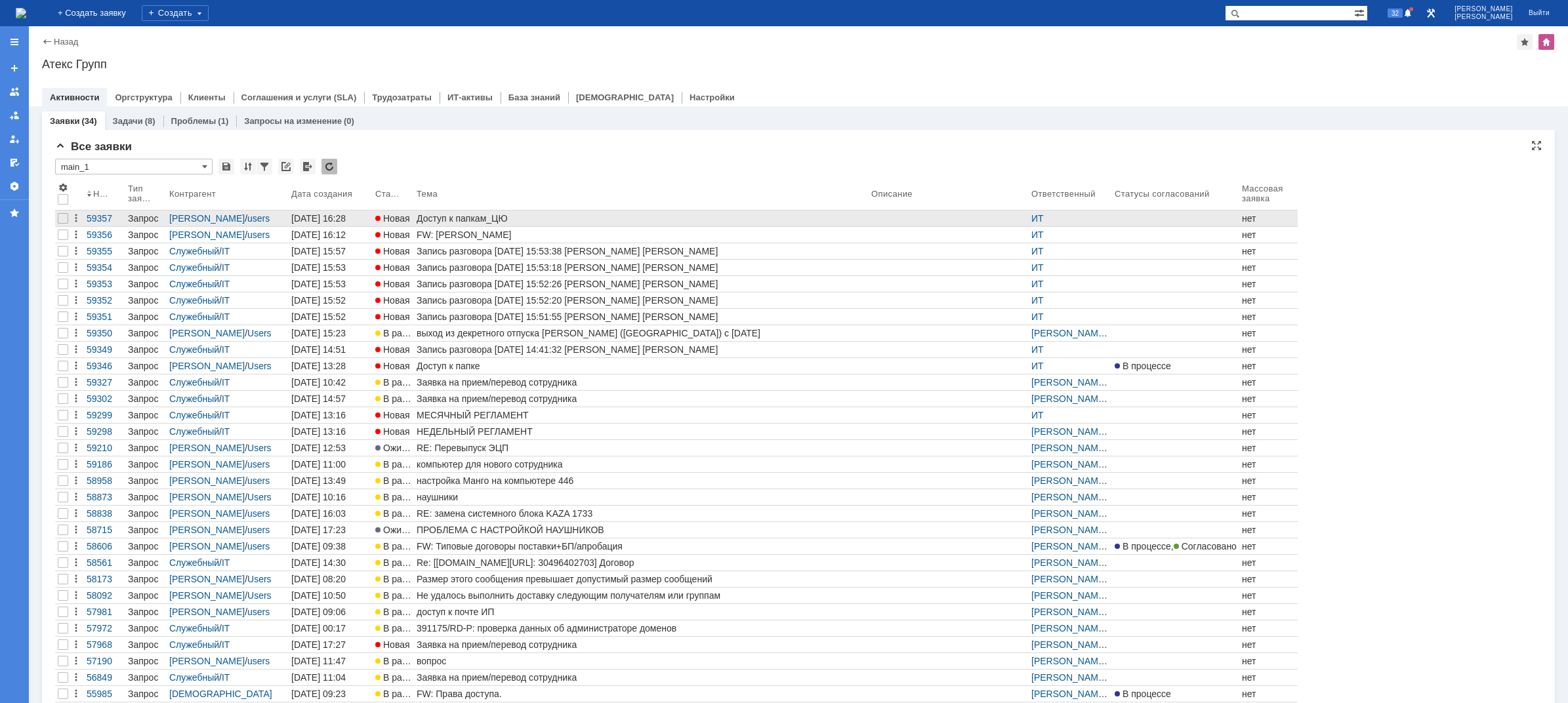
click at [441, 220] on div "Доступ к папкам_ЦЮ" at bounding box center [642, 218] width 450 height 11
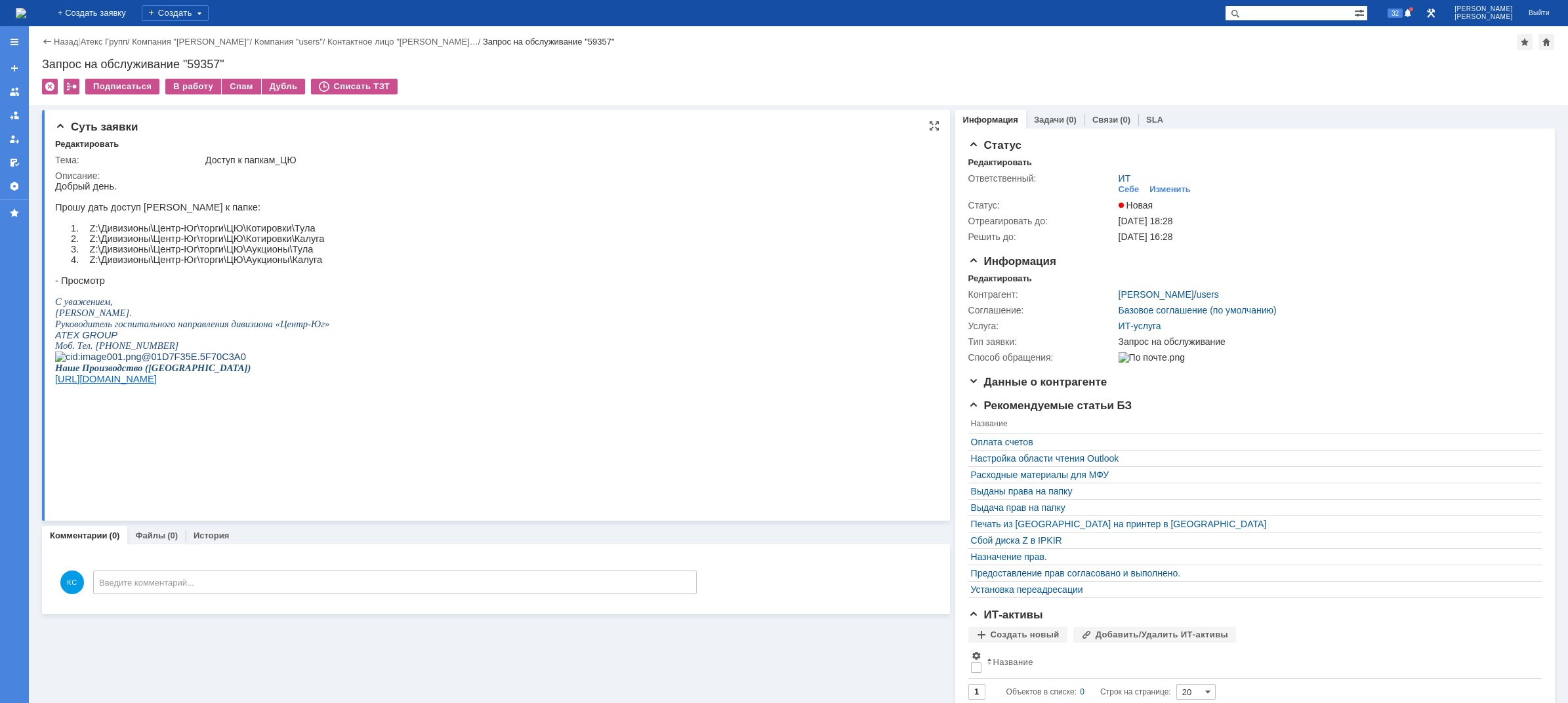
click at [280, 229] on p "1. Z:\Дивизионы\Центр-Юг\торги\ЦЮ\Котировки\Тула" at bounding box center [208, 228] width 243 height 11
click at [1092, 118] on link "Связи" at bounding box center [1105, 120] width 26 height 10
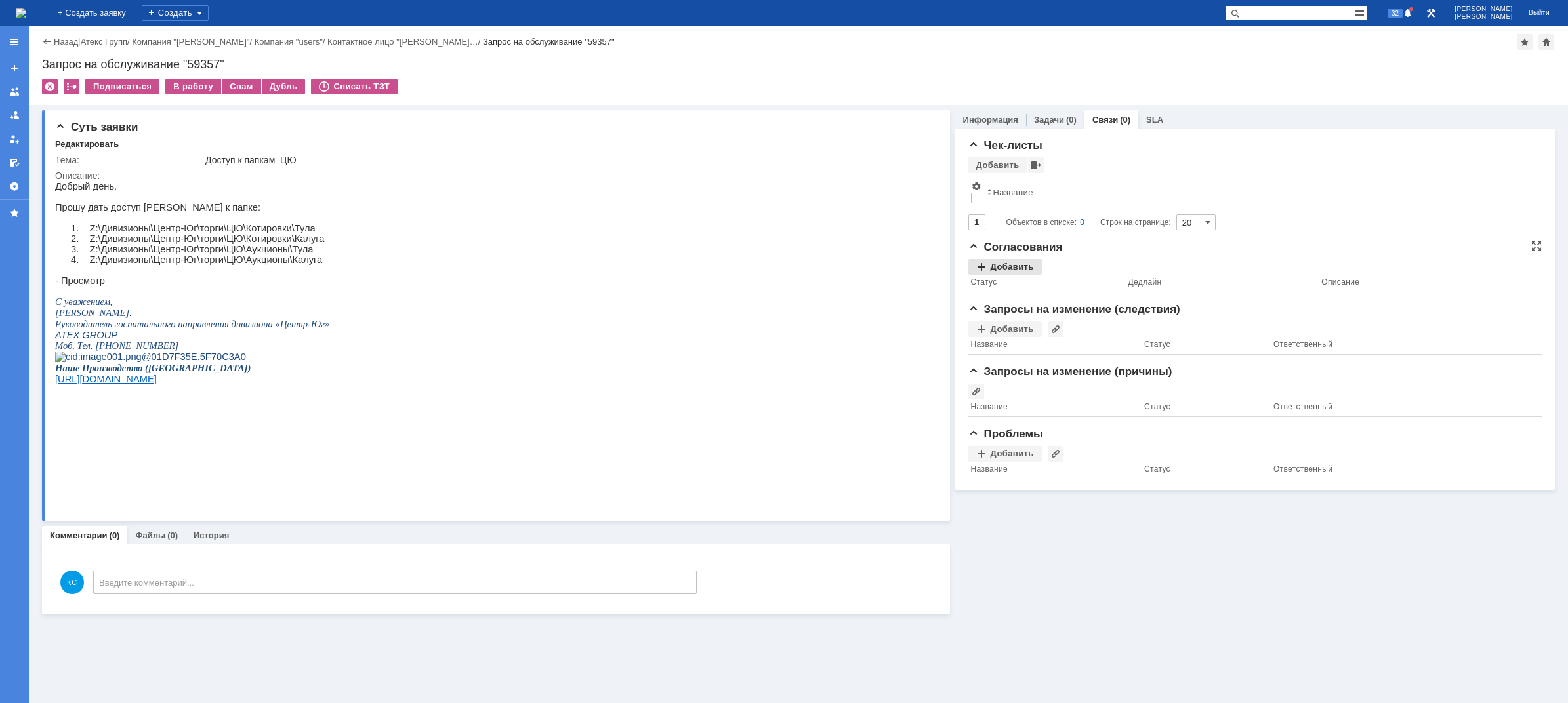
click at [1002, 265] on div "Добавить" at bounding box center [1005, 267] width 73 height 15
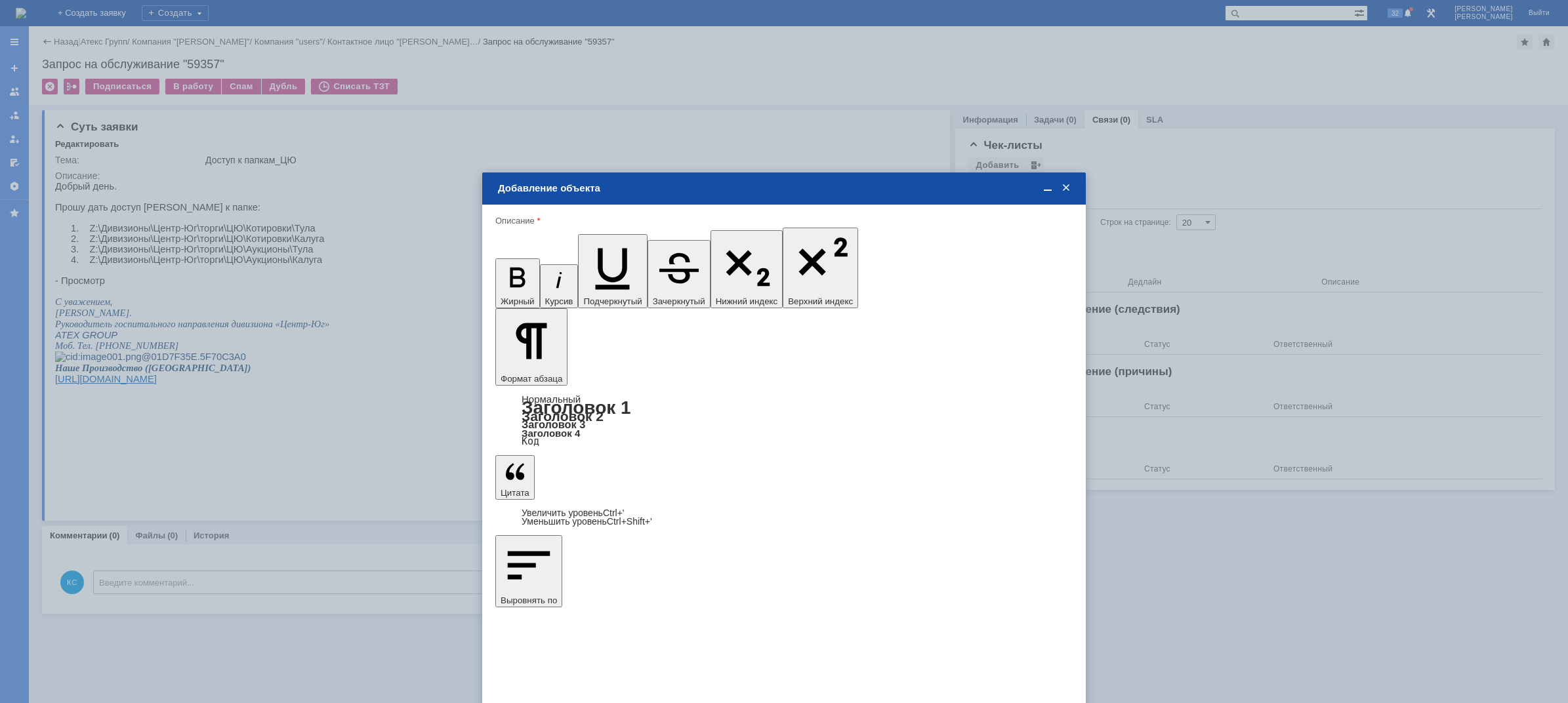
drag, startPoint x: 539, startPoint y: 376, endPoint x: 430, endPoint y: 375, distance: 109.0
click at [430, 375] on body "Идет загрузка, пожалуйста, подождите. На домашнюю + Создать заявку Создать 32 […" at bounding box center [784, 351] width 1568 height 703
click at [597, 454] on span "[PERSON_NAME]" at bounding box center [604, 456] width 70 height 10
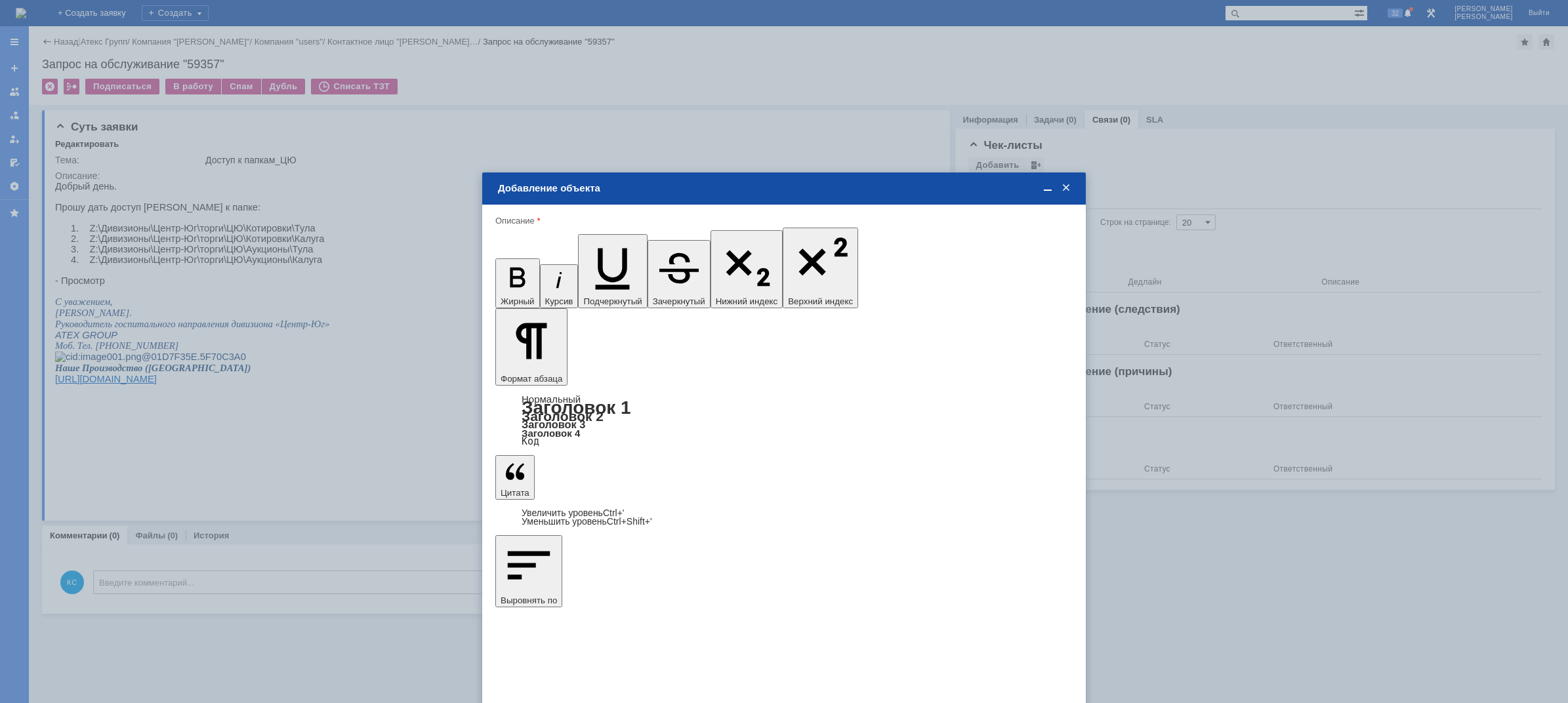
click at [0, 0] on input "[PERSON_NAME]" at bounding box center [0, 0] width 0 height 0
type input "Выбрано: 1 (объекты класса 'Сотрудник')"
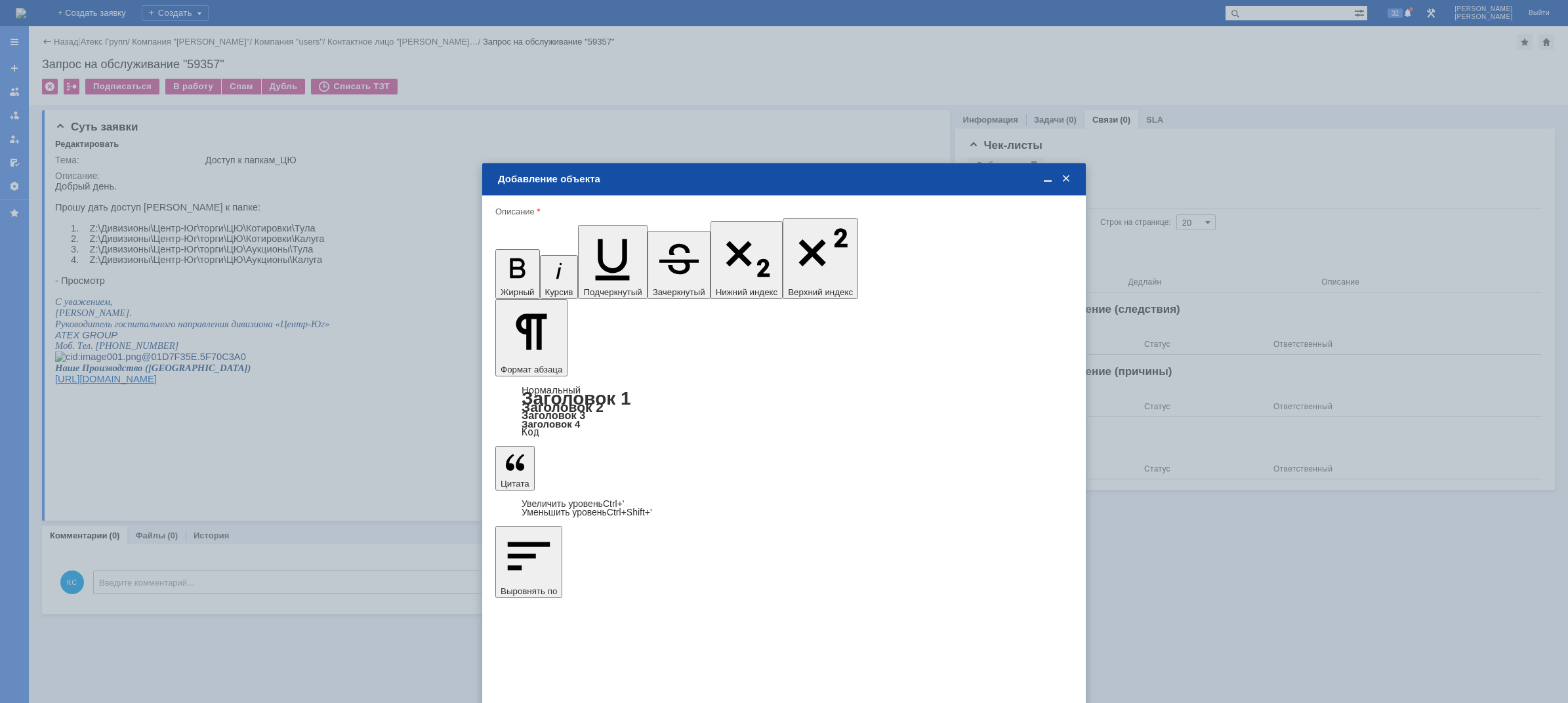
type input "1"
click at [874, 468] on span "дней" at bounding box center [881, 469] width 51 height 11
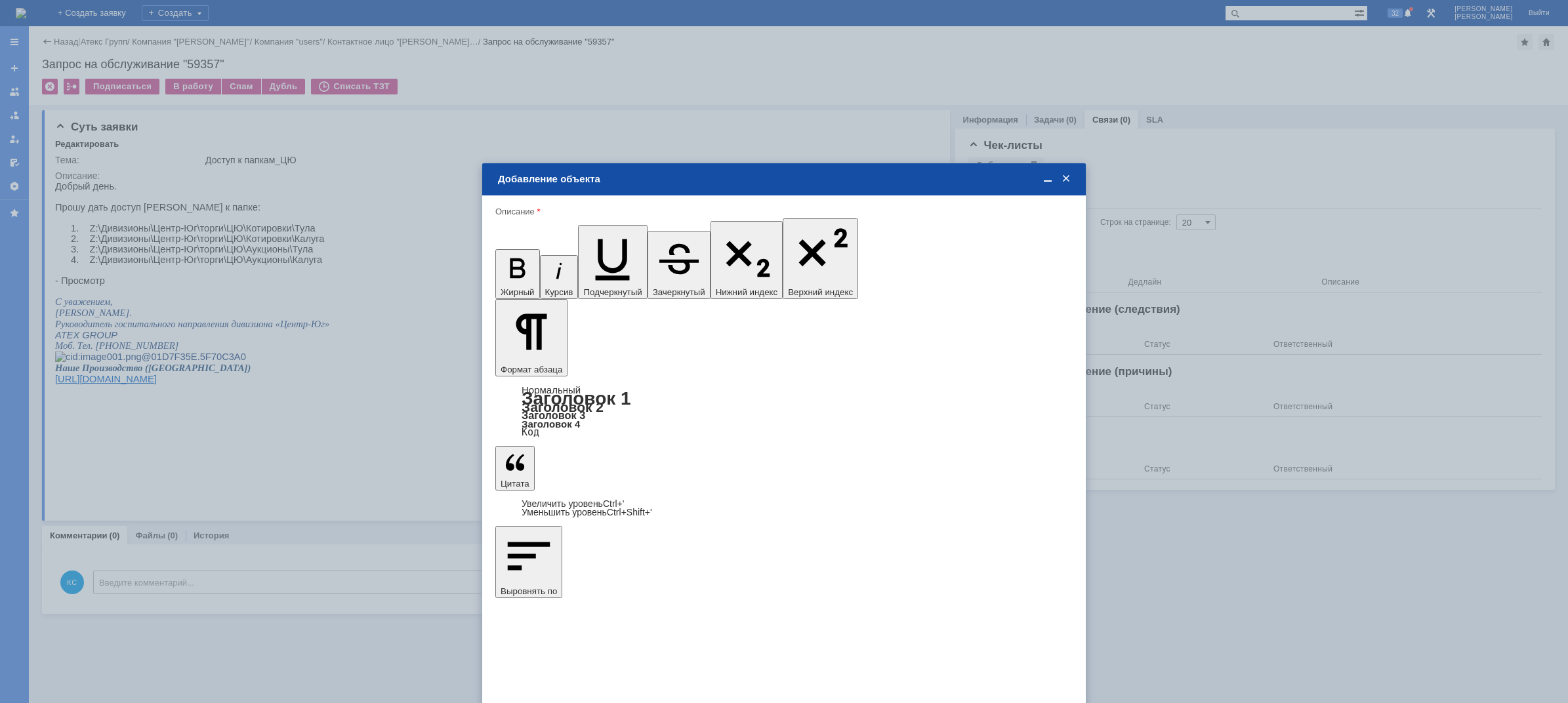
type input "дней"
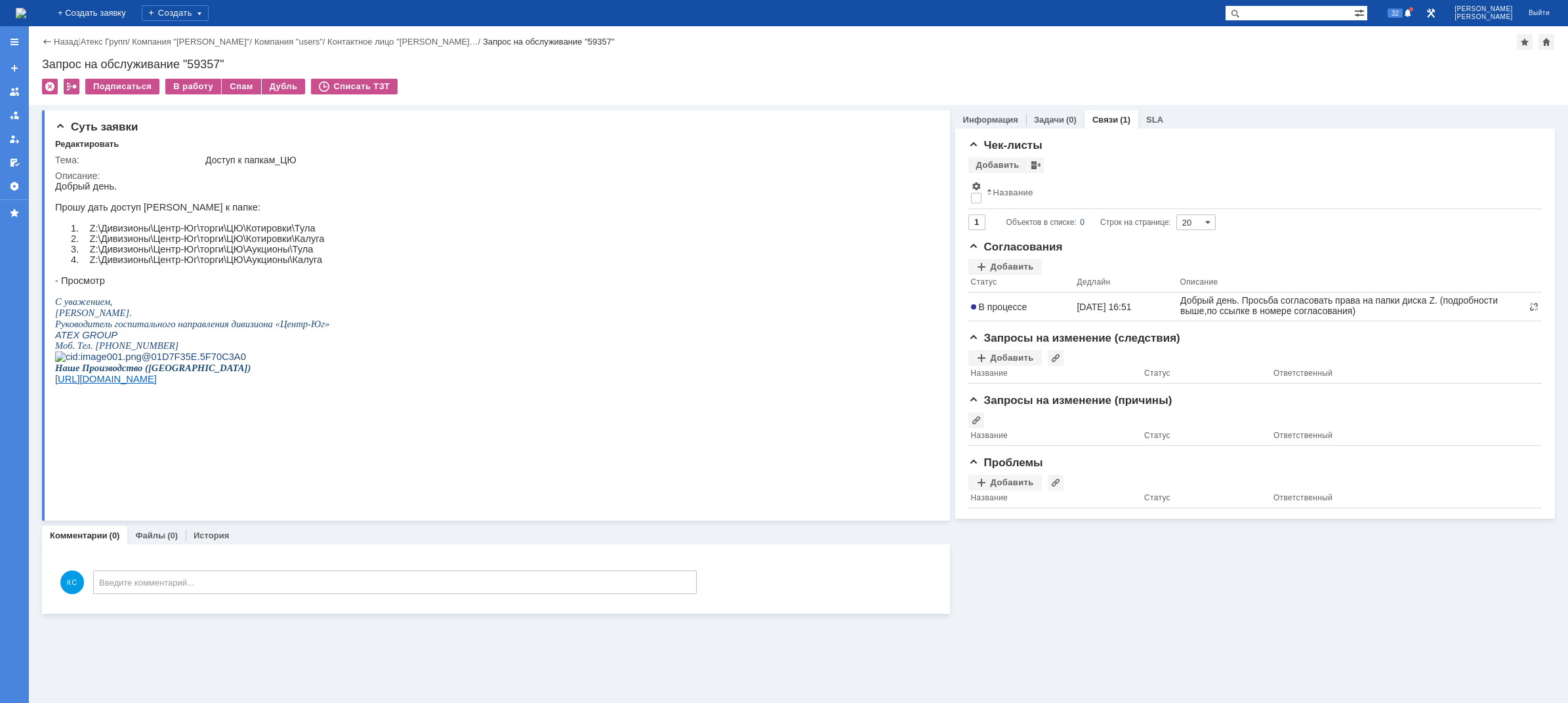
click at [26, 16] on img at bounding box center [20, 13] width 11 height 11
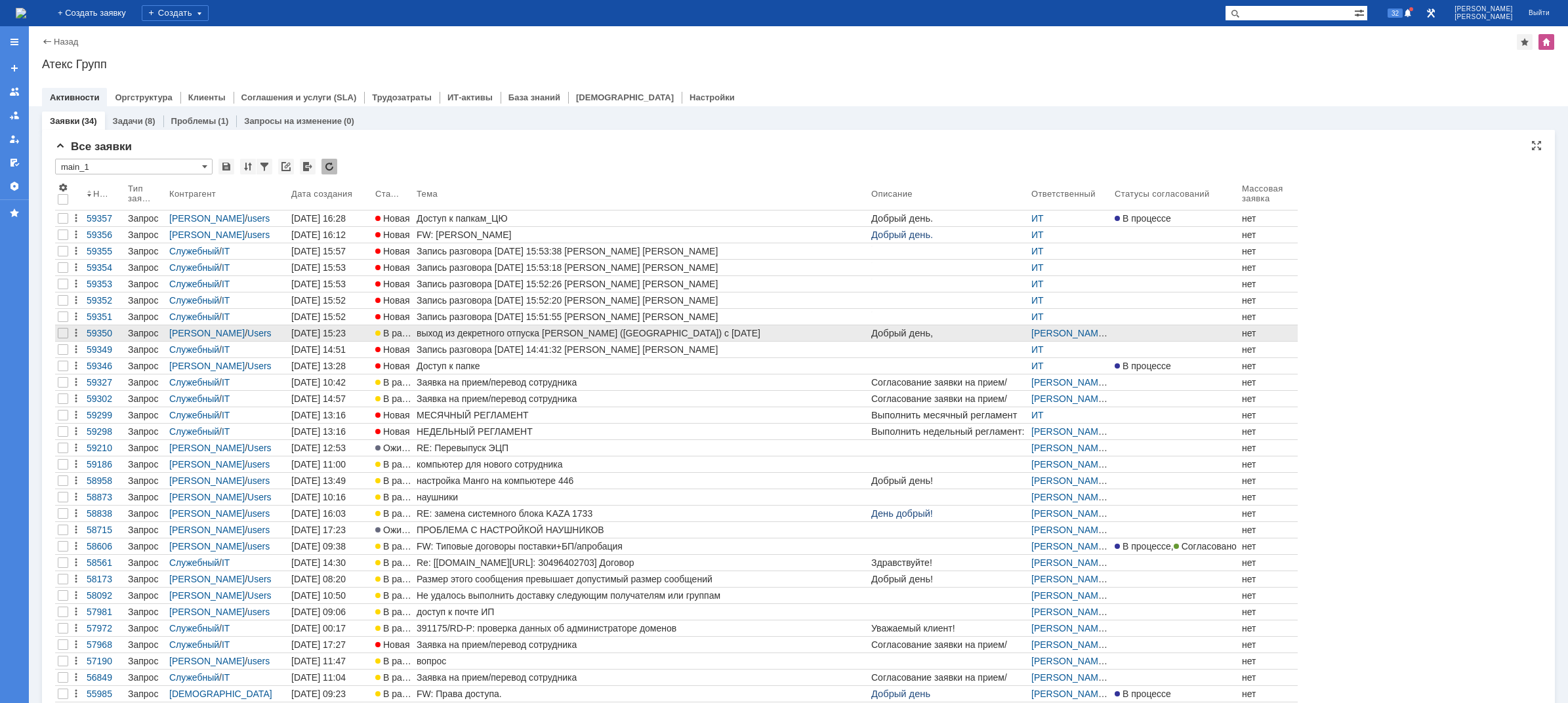
click at [509, 335] on div "выход из декретного отпуска [PERSON_NAME] ([GEOGRAPHIC_DATA]) с [DATE]" at bounding box center [642, 333] width 450 height 11
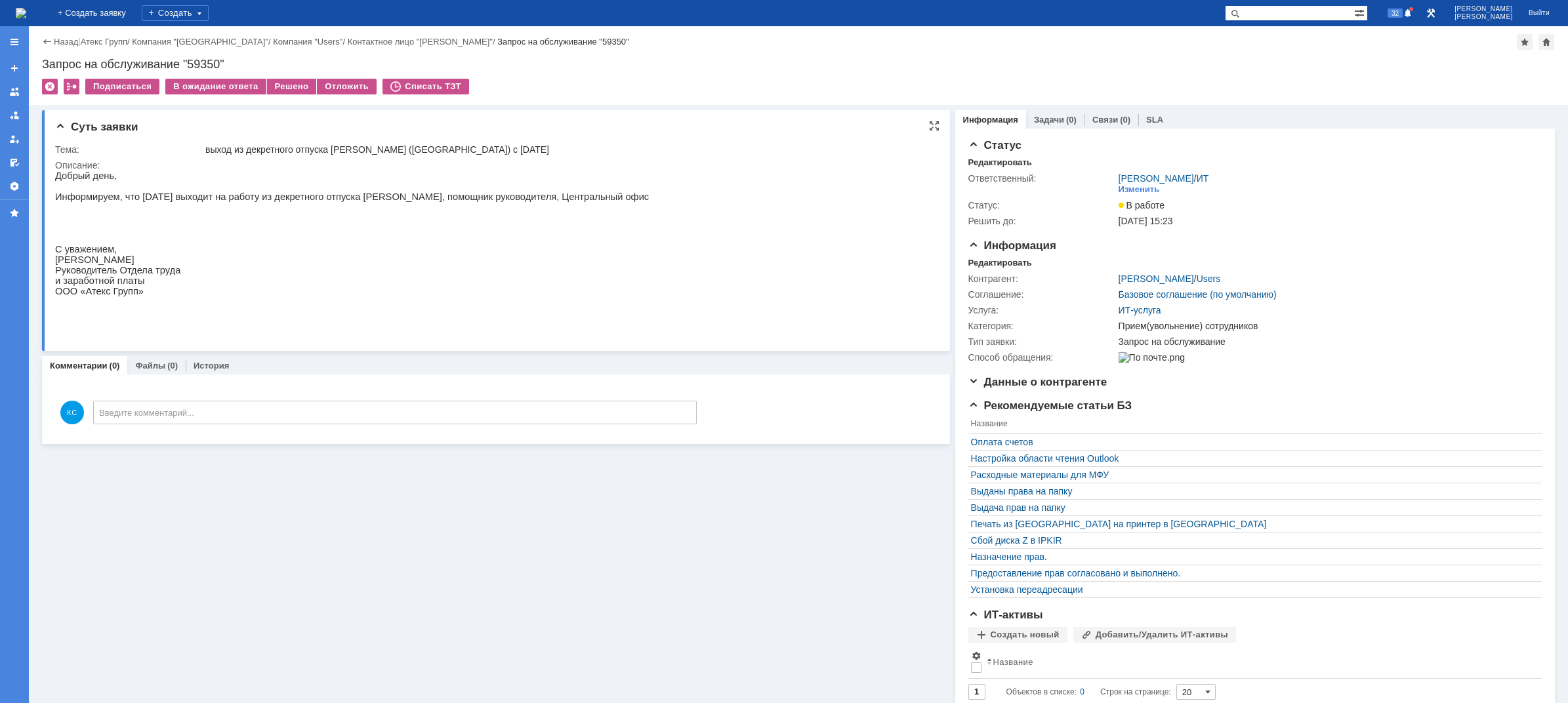
click at [493, 184] on p at bounding box center [351, 186] width 593 height 11
click at [493, 208] on p at bounding box center [351, 206] width 593 height 11
click at [482, 202] on p "Информируем, что [DATE] выходит на работу из декретного отпуска [PERSON_NAME], …" at bounding box center [351, 197] width 593 height 11
click at [504, 200] on p "Информируем, что [DATE] выходит на работу из декретного отпуска [PERSON_NAME], …" at bounding box center [351, 197] width 593 height 11
drag, startPoint x: 529, startPoint y: 200, endPoint x: 508, endPoint y: 200, distance: 21.0
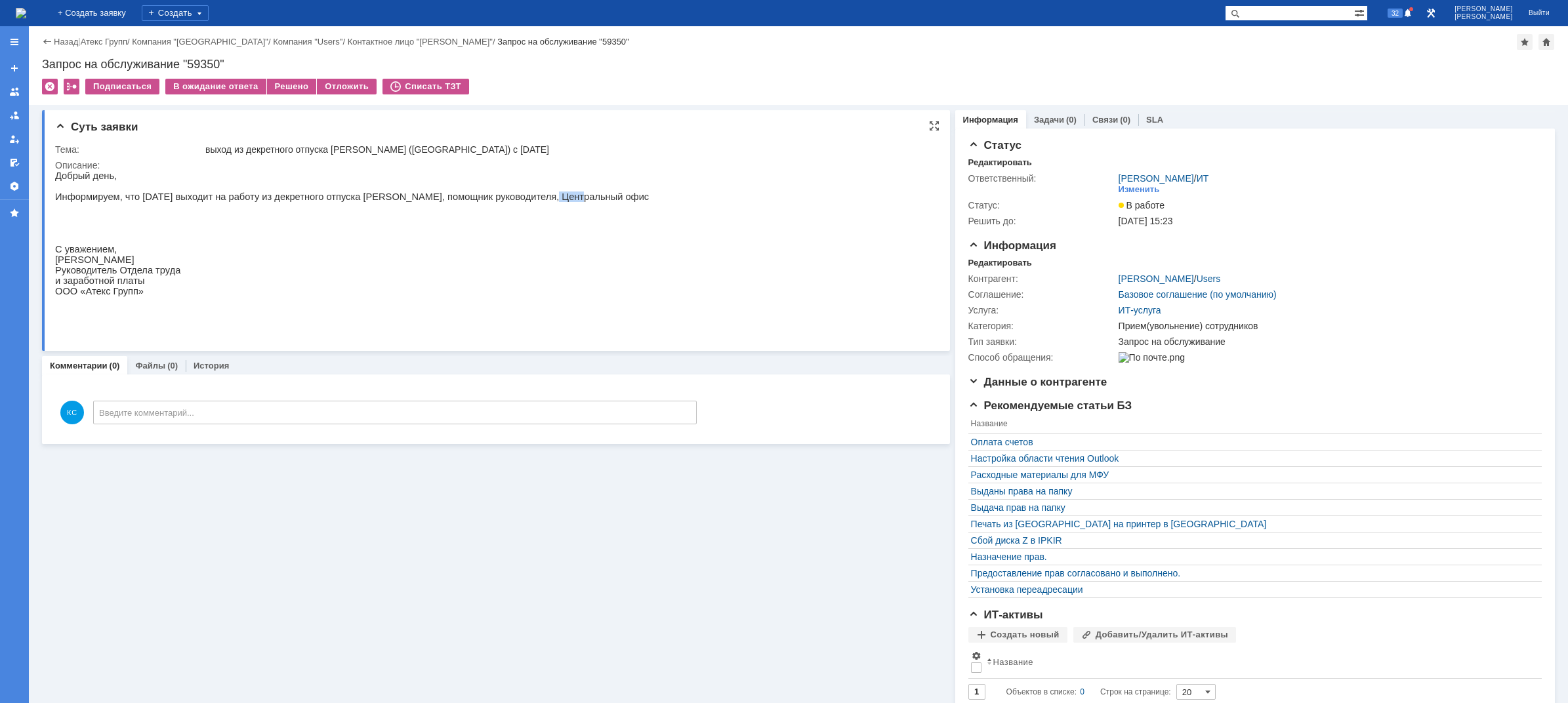
click at [508, 200] on p "Информируем, что [DATE] выходит на работу из декретного отпуска [PERSON_NAME], …" at bounding box center [351, 197] width 593 height 11
click at [497, 200] on p "Информируем, что [DATE] выходит на работу из декретного отпуска [PERSON_NAME], …" at bounding box center [351, 197] width 593 height 11
drag, startPoint x: 501, startPoint y: 200, endPoint x: 509, endPoint y: 200, distance: 8.0
click at [509, 200] on p "Информируем, что [DATE] выходит на работу из декретного отпуска [PERSON_NAME], …" at bounding box center [351, 197] width 593 height 11
click at [522, 200] on p "Информируем, что [DATE] выходит на работу из декретного отпуска [PERSON_NAME], …" at bounding box center [351, 197] width 593 height 11
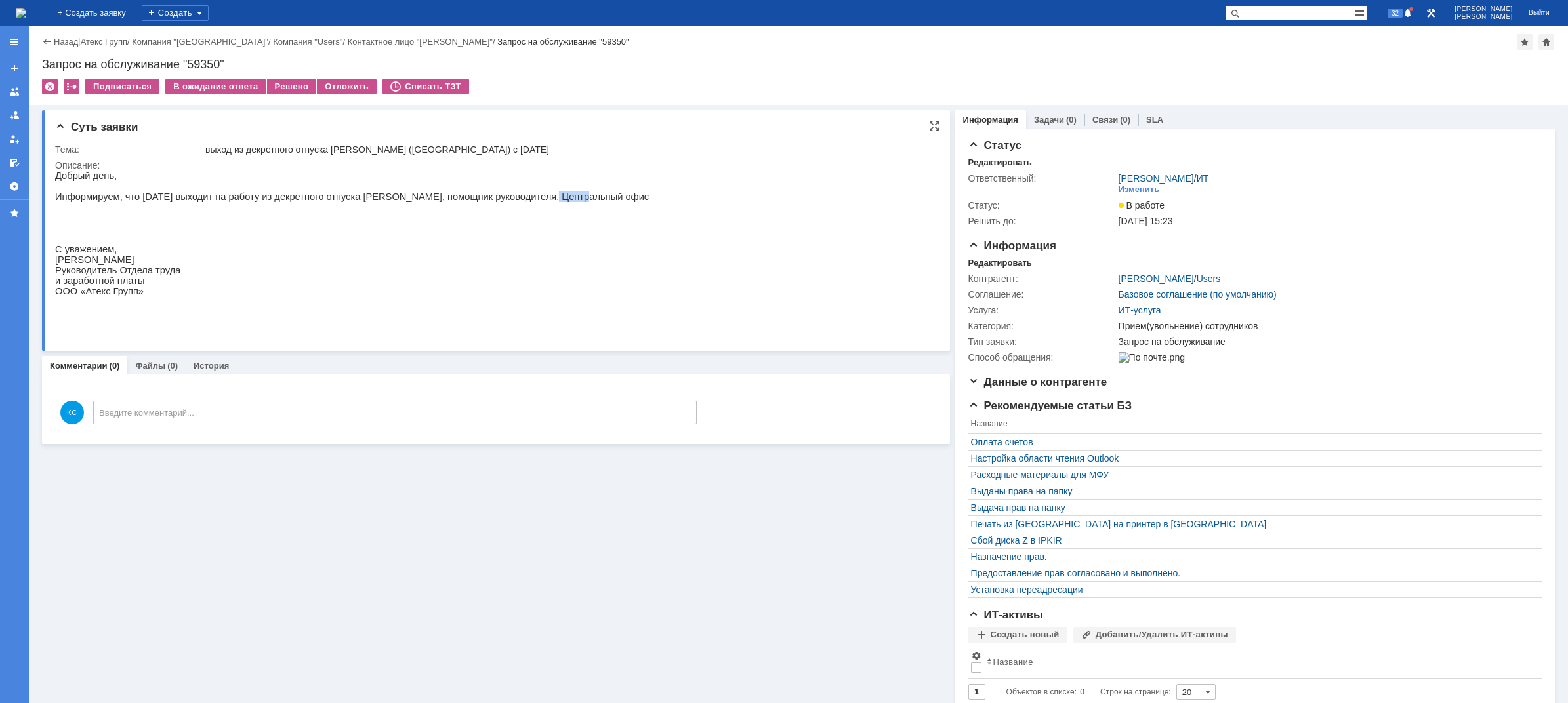
drag, startPoint x: 532, startPoint y: 203, endPoint x: 510, endPoint y: 202, distance: 22.0
click at [510, 202] on p "Информируем, что [DATE] выходит на работу из декретного отпуска [PERSON_NAME], …" at bounding box center [351, 197] width 593 height 11
click at [501, 201] on p "Информируем, что [DATE] выходит на работу из декретного отпуска [PERSON_NAME], …" at bounding box center [351, 197] width 593 height 11
click at [410, 202] on p "Информируем, что [DATE] выходит на работу из декретного отпуска [PERSON_NAME], …" at bounding box center [351, 197] width 593 height 11
click at [1092, 116] on link "Связи" at bounding box center [1105, 120] width 26 height 10
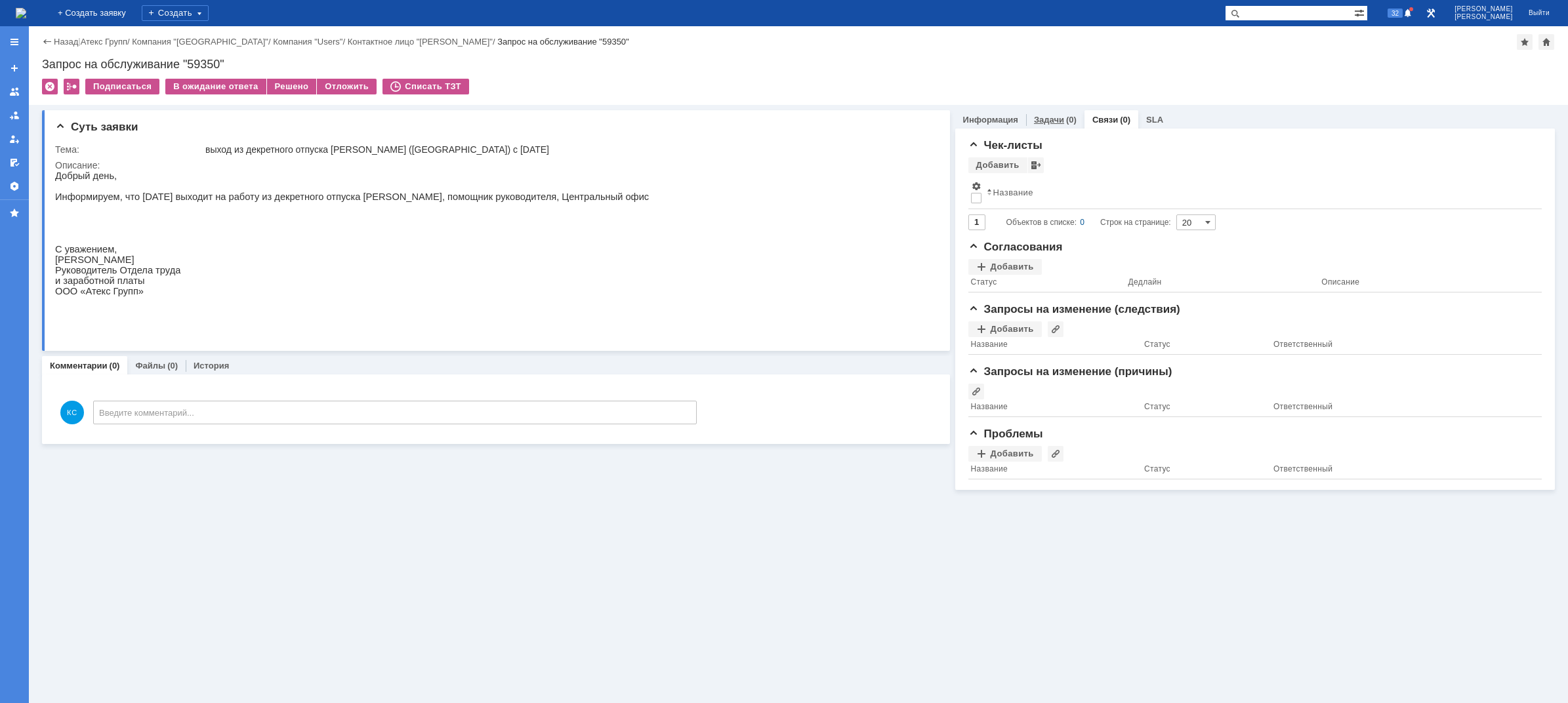
click at [1039, 128] on div "Задачи (0)" at bounding box center [1055, 120] width 59 height 19
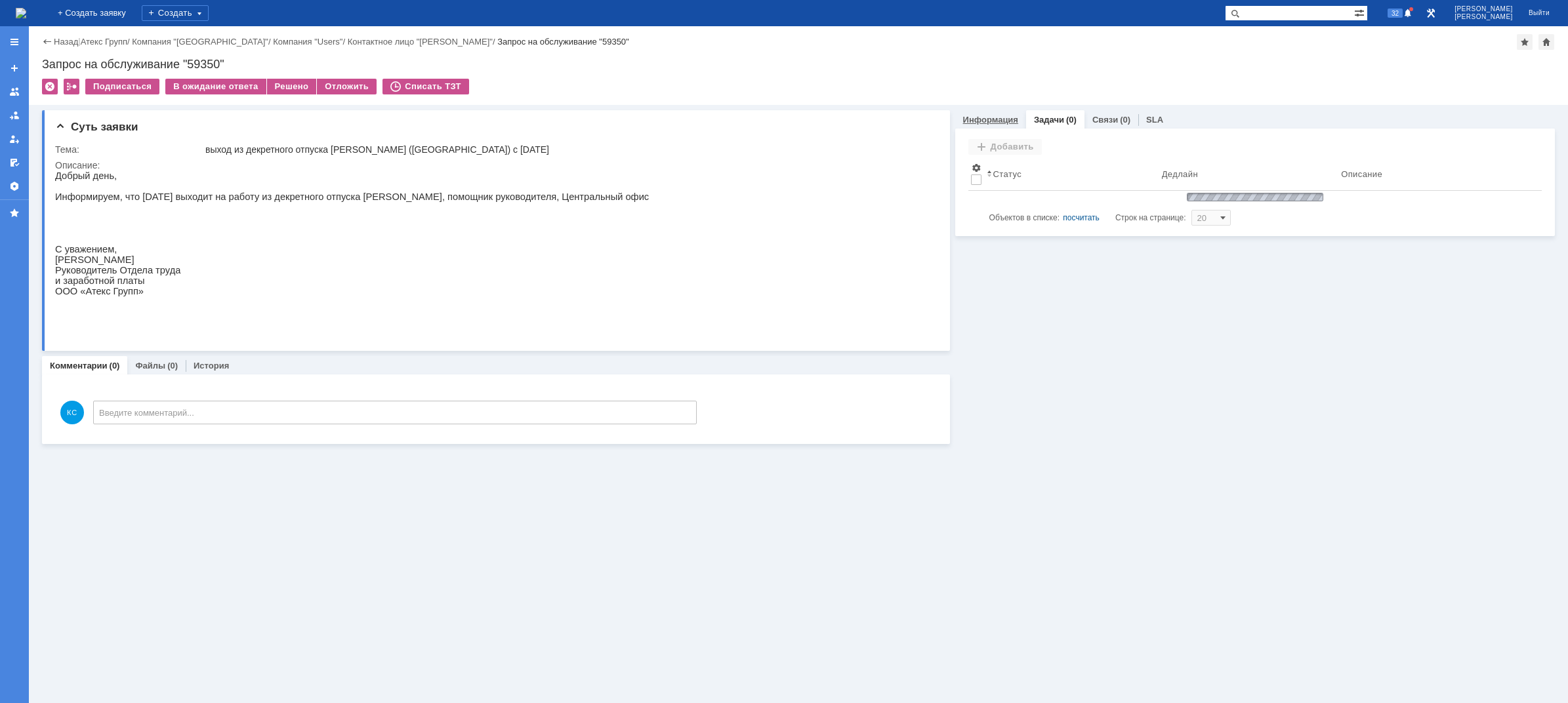
click at [996, 118] on link "Информация" at bounding box center [990, 120] width 55 height 10
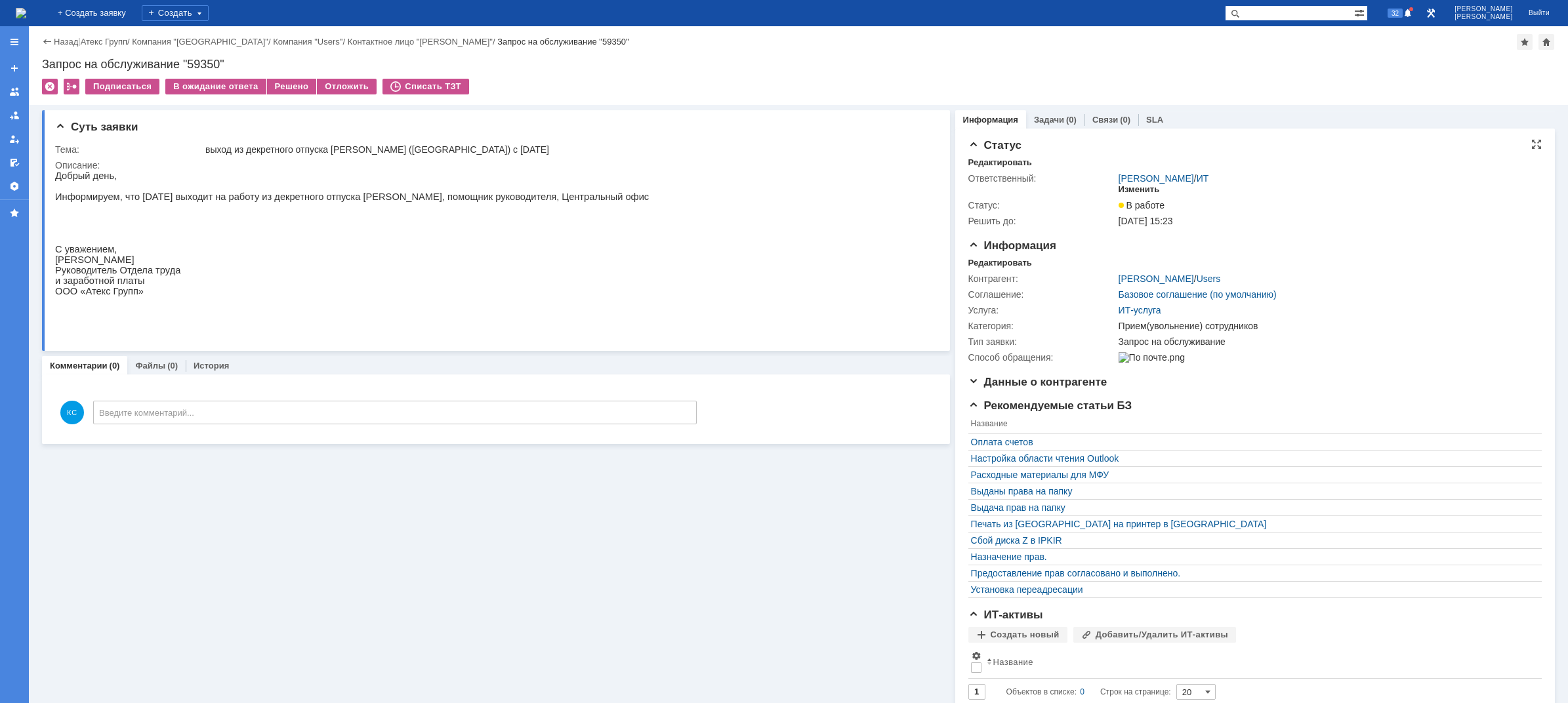
click at [1142, 192] on div "Изменить" at bounding box center [1139, 189] width 41 height 11
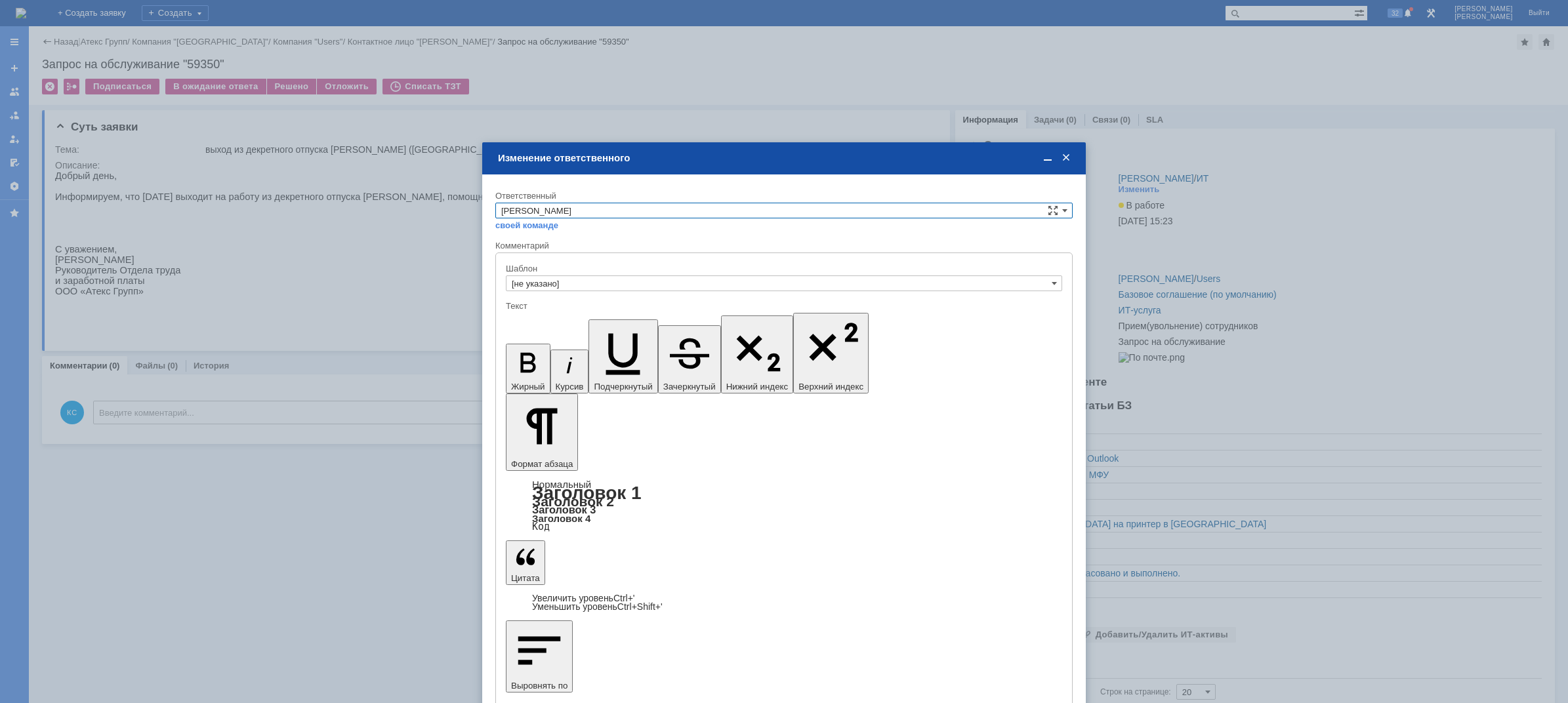
click at [632, 211] on input "[PERSON_NAME]" at bounding box center [784, 210] width 577 height 15
click at [508, 318] on span "АСУ" at bounding box center [784, 319] width 565 height 11
type input "АСУ"
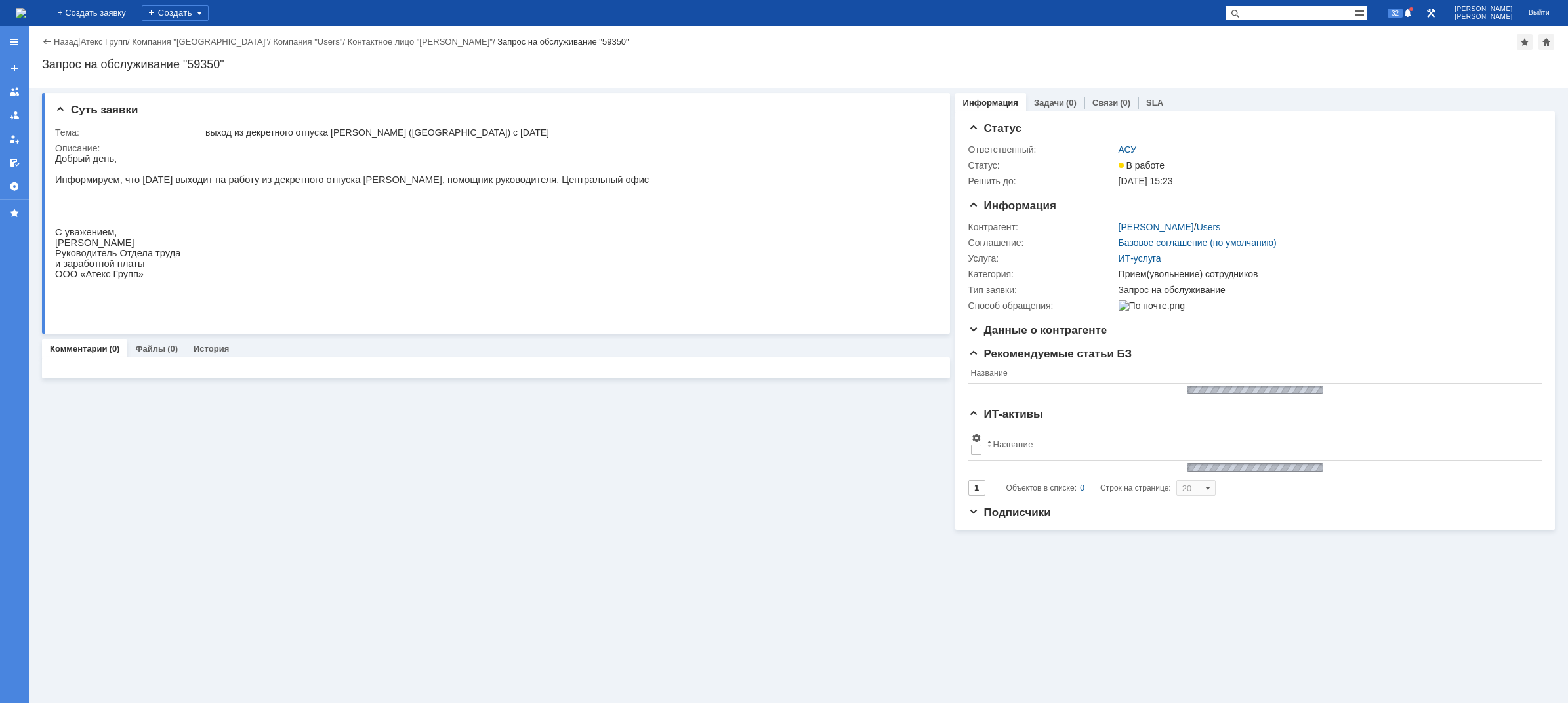
click at [26, 11] on img at bounding box center [20, 13] width 11 height 11
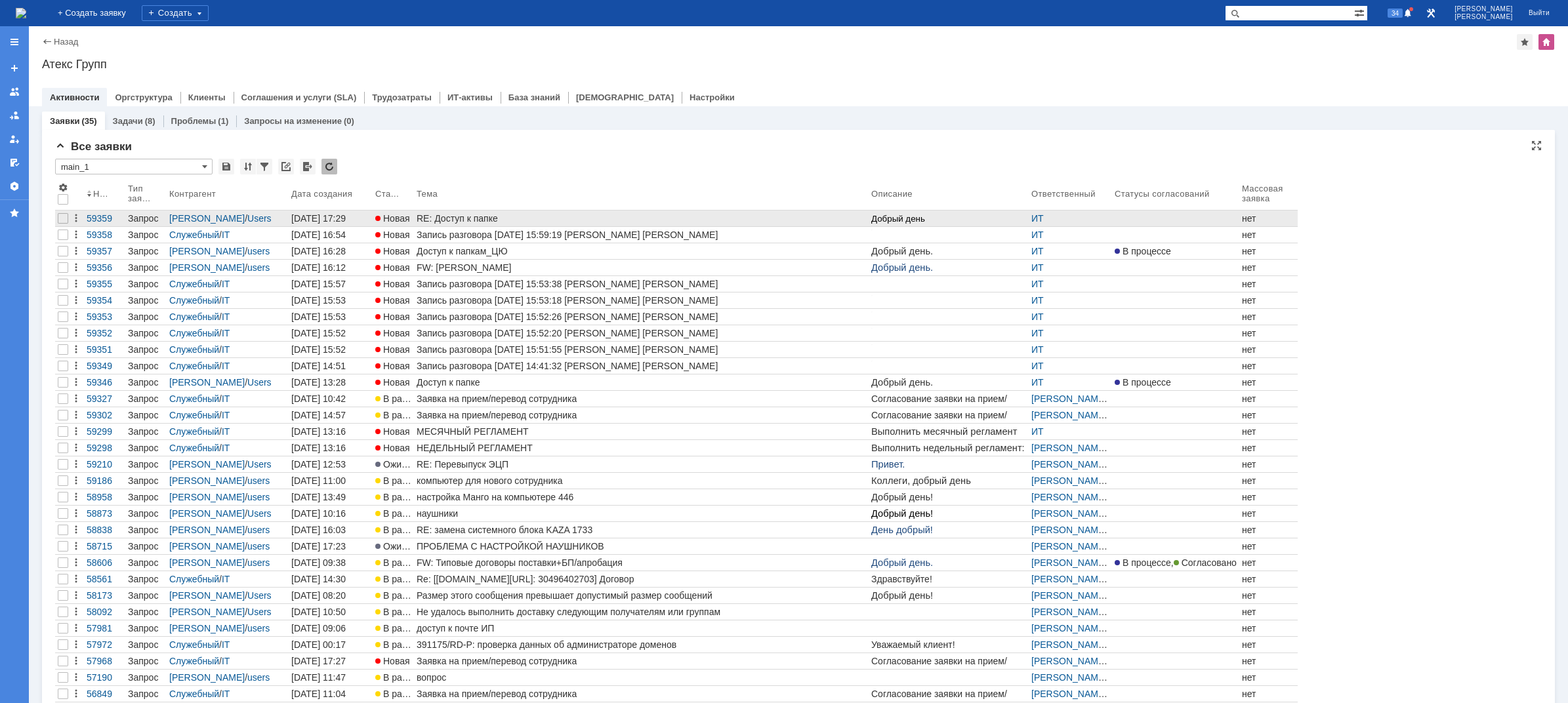
click at [454, 214] on div "RE: Доступ к папке" at bounding box center [642, 218] width 450 height 11
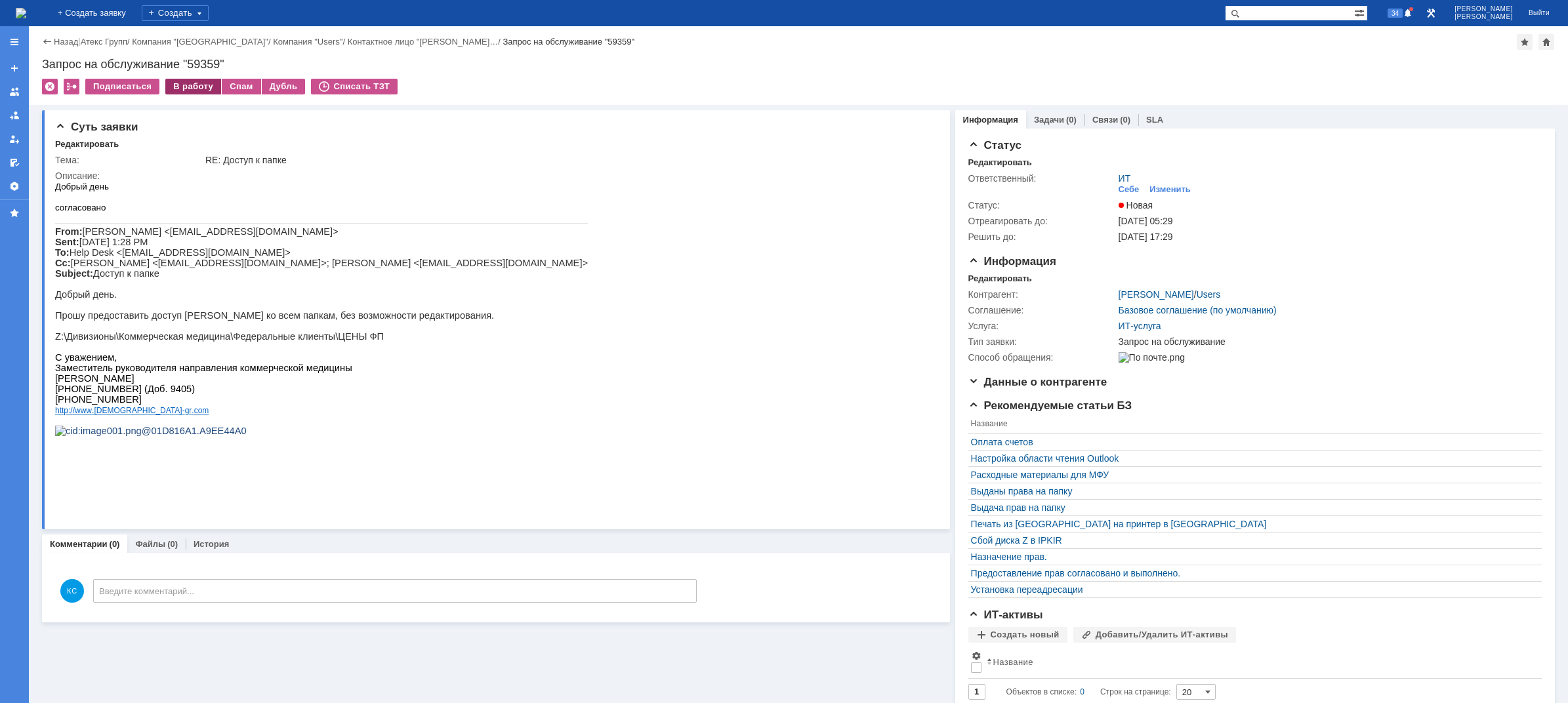
click at [183, 87] on div "В работу" at bounding box center [193, 87] width 56 height 15
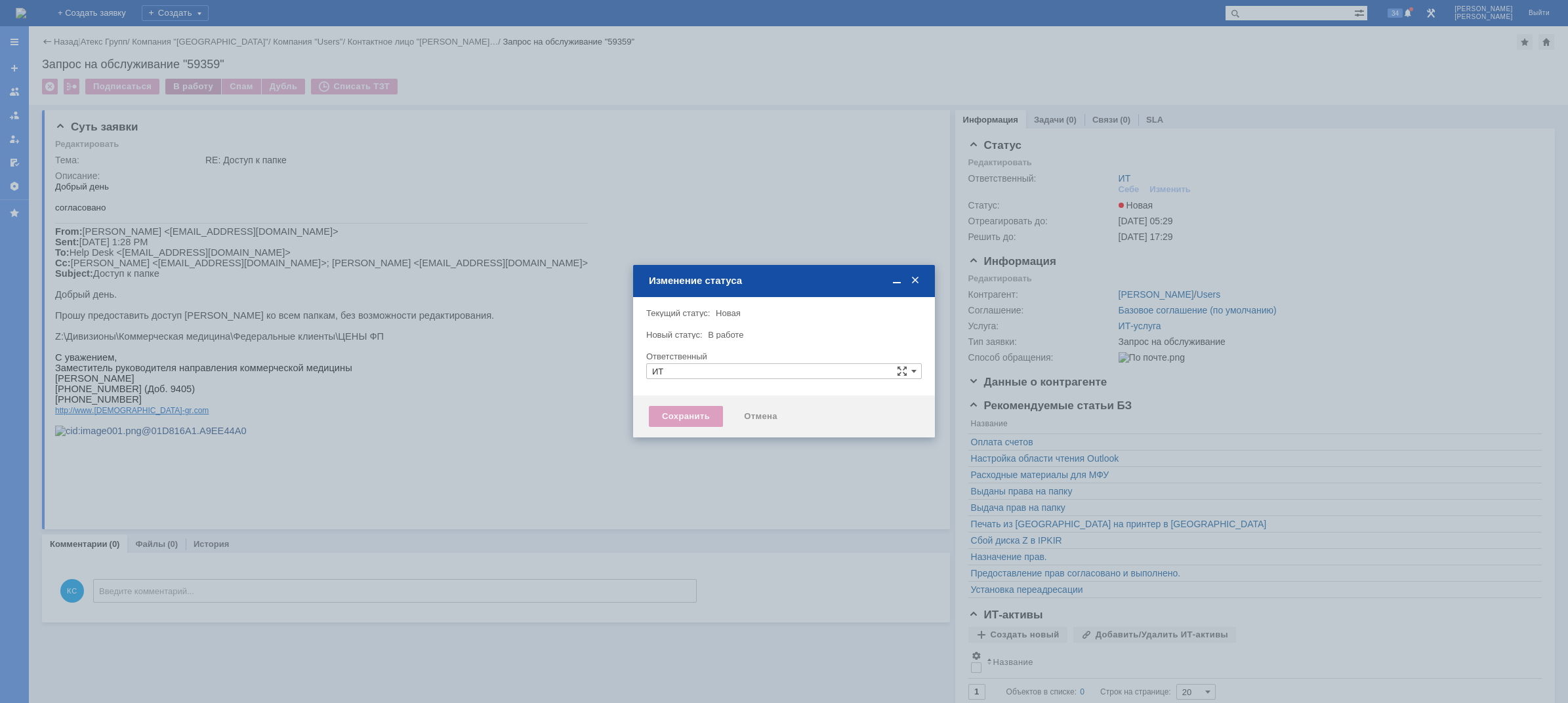
type input "[PERSON_NAME]"
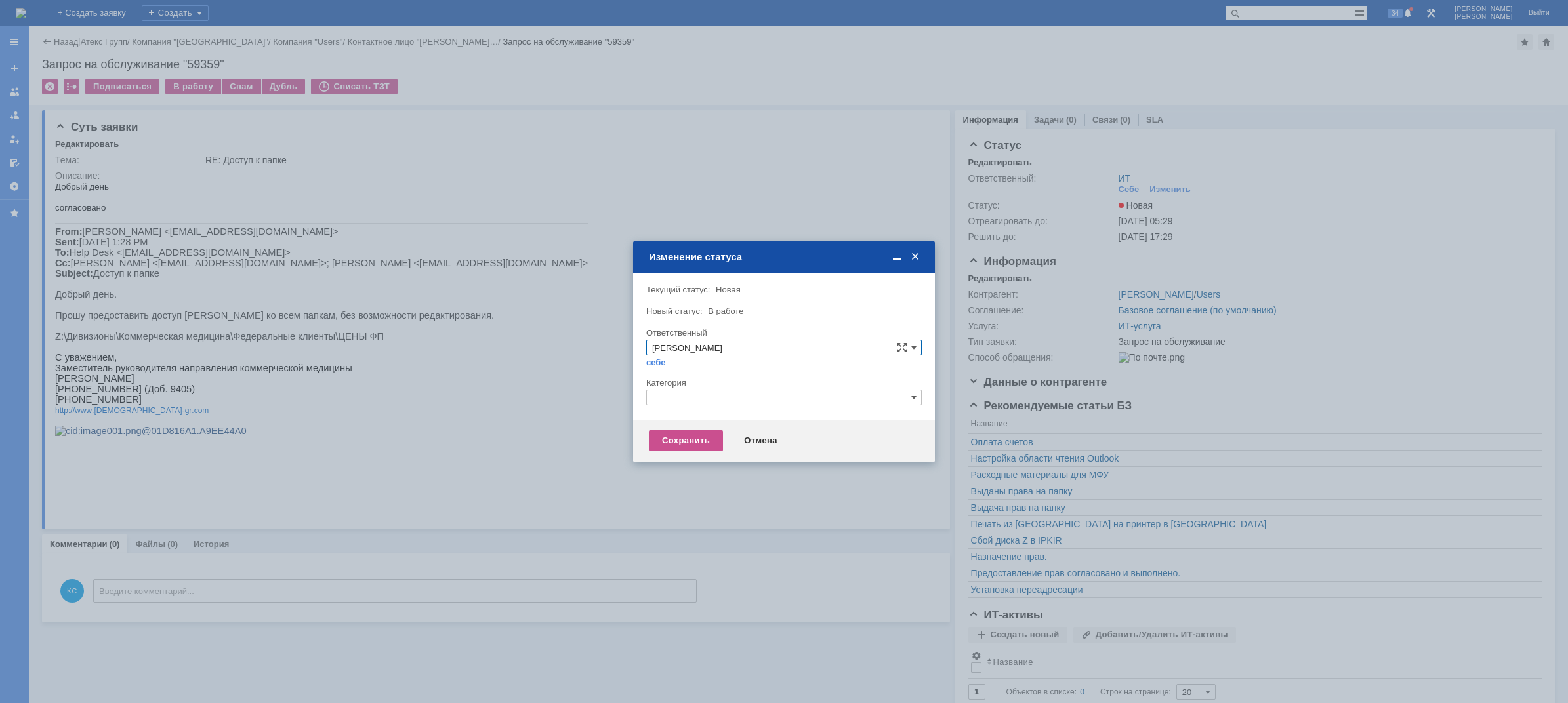
click at [692, 400] on input "text" at bounding box center [784, 397] width 276 height 15
drag, startPoint x: 670, startPoint y: 396, endPoint x: 627, endPoint y: 387, distance: 43.9
click at [627, 387] on body "Идет загрузка, пожалуйста, подождите. На домашнюю + Создать заявку Создать 34 К…" at bounding box center [784, 351] width 1568 height 703
click at [702, 454] on span "Назначение доступа (файловые ресурсы)" at bounding box center [784, 459] width 263 height 11
type input "Назначение доступа (файловые ресурсы)"
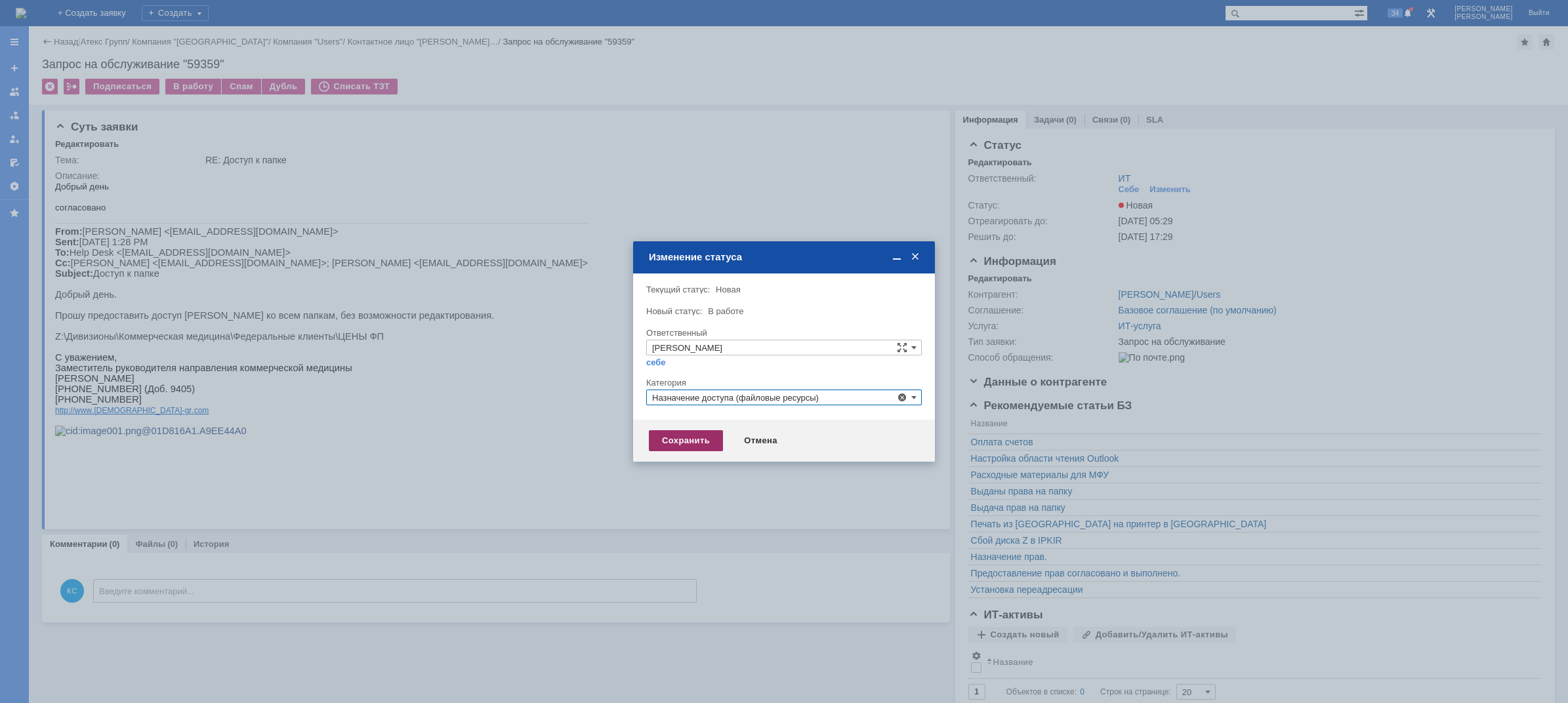
click at [677, 431] on div "Сохранить" at bounding box center [685, 441] width 74 height 21
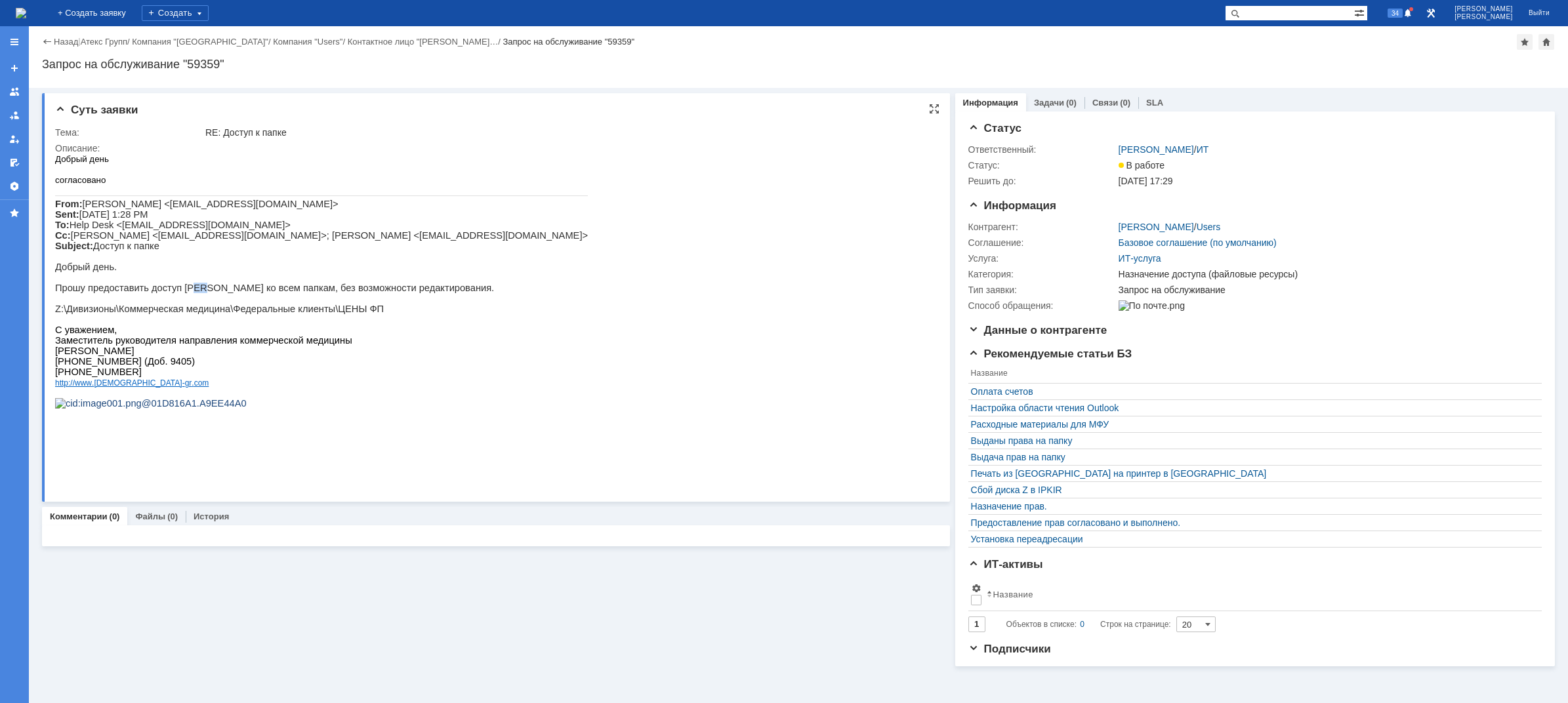
drag, startPoint x: 183, startPoint y: 307, endPoint x: 194, endPoint y: 304, distance: 11.4
click at [194, 293] on p "Прошу предоставить доступ [PERSON_NAME] ко всем папкам, без возможности редакти…" at bounding box center [321, 287] width 533 height 11
click at [173, 293] on p "Прошу предоставить доступ [PERSON_NAME] ко всем папкам, без возможности редакти…" at bounding box center [321, 287] width 533 height 11
drag, startPoint x: 166, startPoint y: 248, endPoint x: 240, endPoint y: 245, distance: 74.1
click at [240, 245] on span "Корнеева Марина <m.korneeva@atex-gr.com> Sent: Tuesday, September 30, 2025 1:28…" at bounding box center [321, 225] width 533 height 52
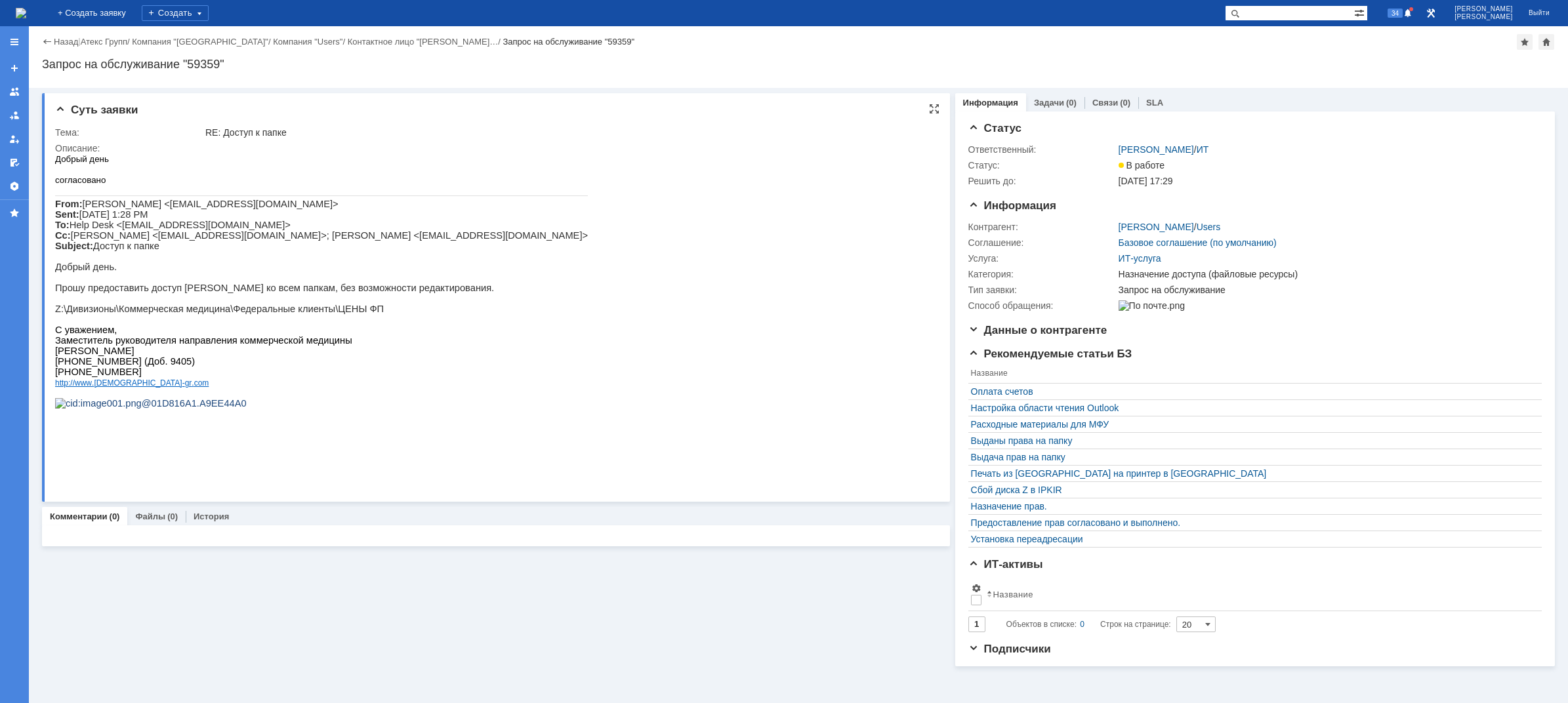
click at [150, 314] on p "Z:\Дивизионы\Коммерческая медицина\Федеральные клиенты\ЦЕНЫ ФП" at bounding box center [321, 309] width 533 height 11
drag, startPoint x: 92, startPoint y: 257, endPoint x: 154, endPoint y: 257, distance: 62.0
click at [154, 251] on p "From: Корнеева Марина <m.korneeva@atex-gr.com> Sent: Tuesday, September 30, 202…" at bounding box center [321, 225] width 533 height 52
copy span "Доступ к папке"
drag, startPoint x: 110, startPoint y: 431, endPoint x: 263, endPoint y: 361, distance: 168.3
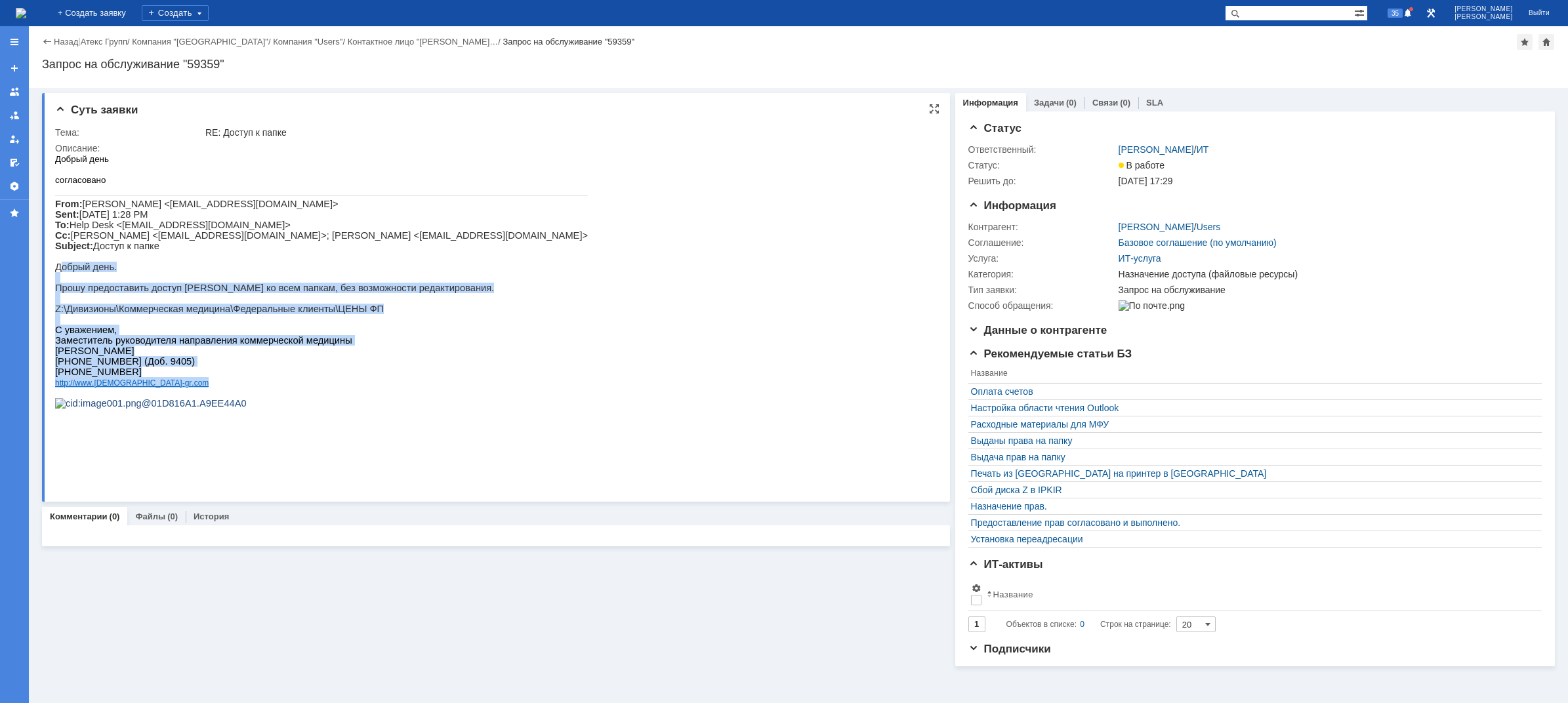
drag, startPoint x: 159, startPoint y: 384, endPoint x: 59, endPoint y: 279, distance: 145.0
click at [59, 279] on div "Добрый день согласовано From: Корнеева Марина <m.korneeva@atex-gr.com> Sent: Tu…" at bounding box center [321, 285] width 533 height 265
click at [57, 272] on p "Добрый день." at bounding box center [321, 266] width 533 height 11
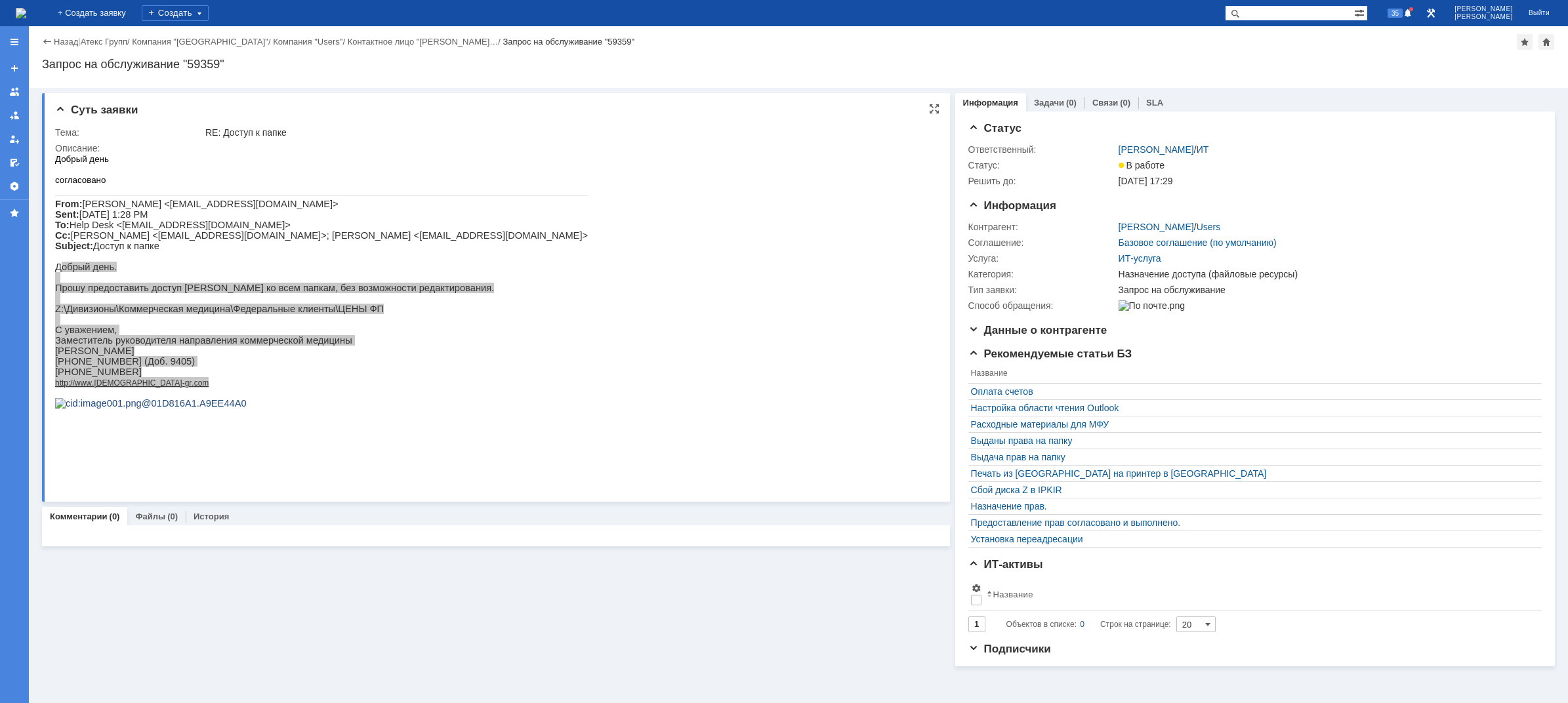
click at [54, 279] on div "Суть заявки Тема: RE: Доступ к папке Описание:" at bounding box center [496, 298] width 908 height 409
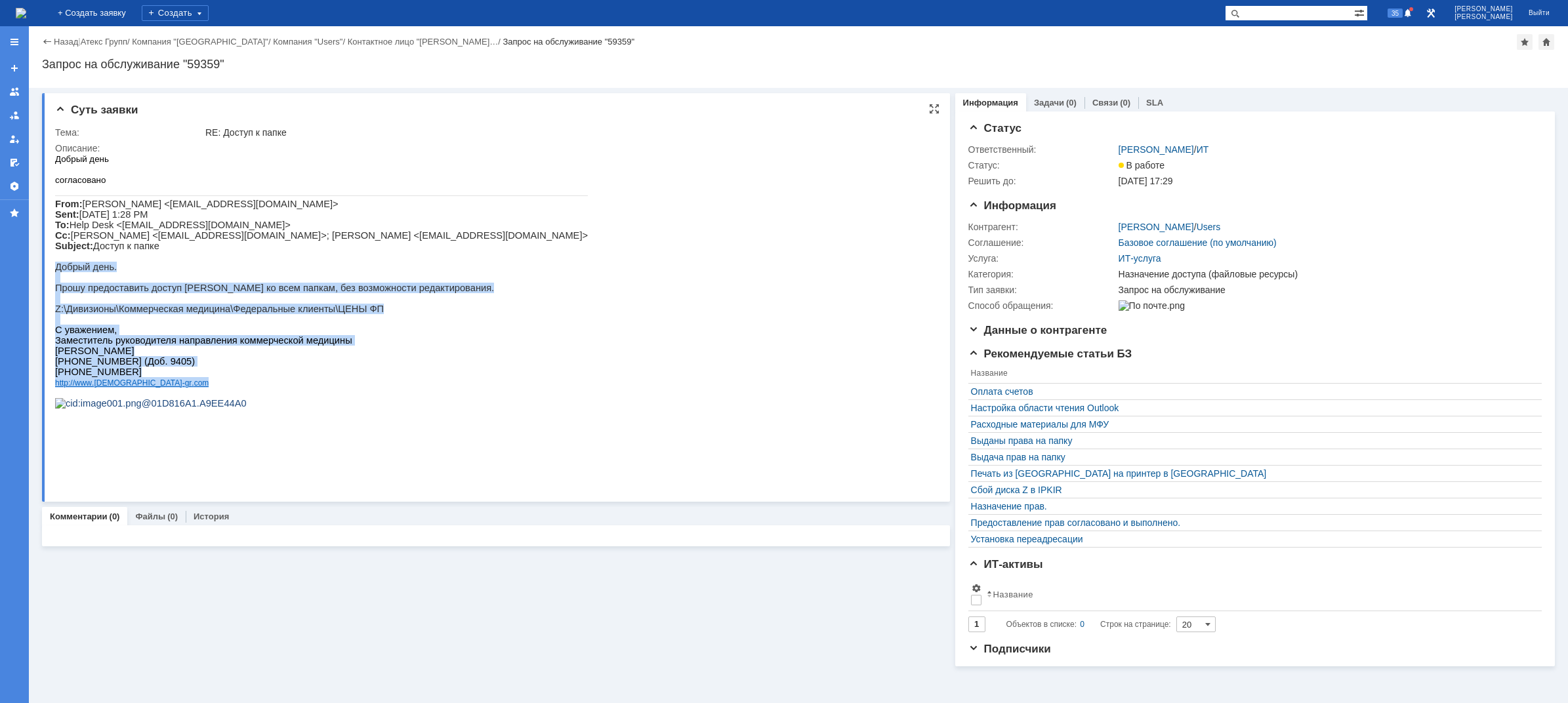
drag, startPoint x: 56, startPoint y: 279, endPoint x: 213, endPoint y: 415, distance: 207.7
click at [213, 415] on div "Добрый день согласовано From: Корнеева Марина <m.korneeva@atex-gr.com> Sent: Tu…" at bounding box center [321, 285] width 533 height 265
copy div "Добрый день. Прошу предоставить доступ Васютиной Татьяне ко всем папкам, без во…"
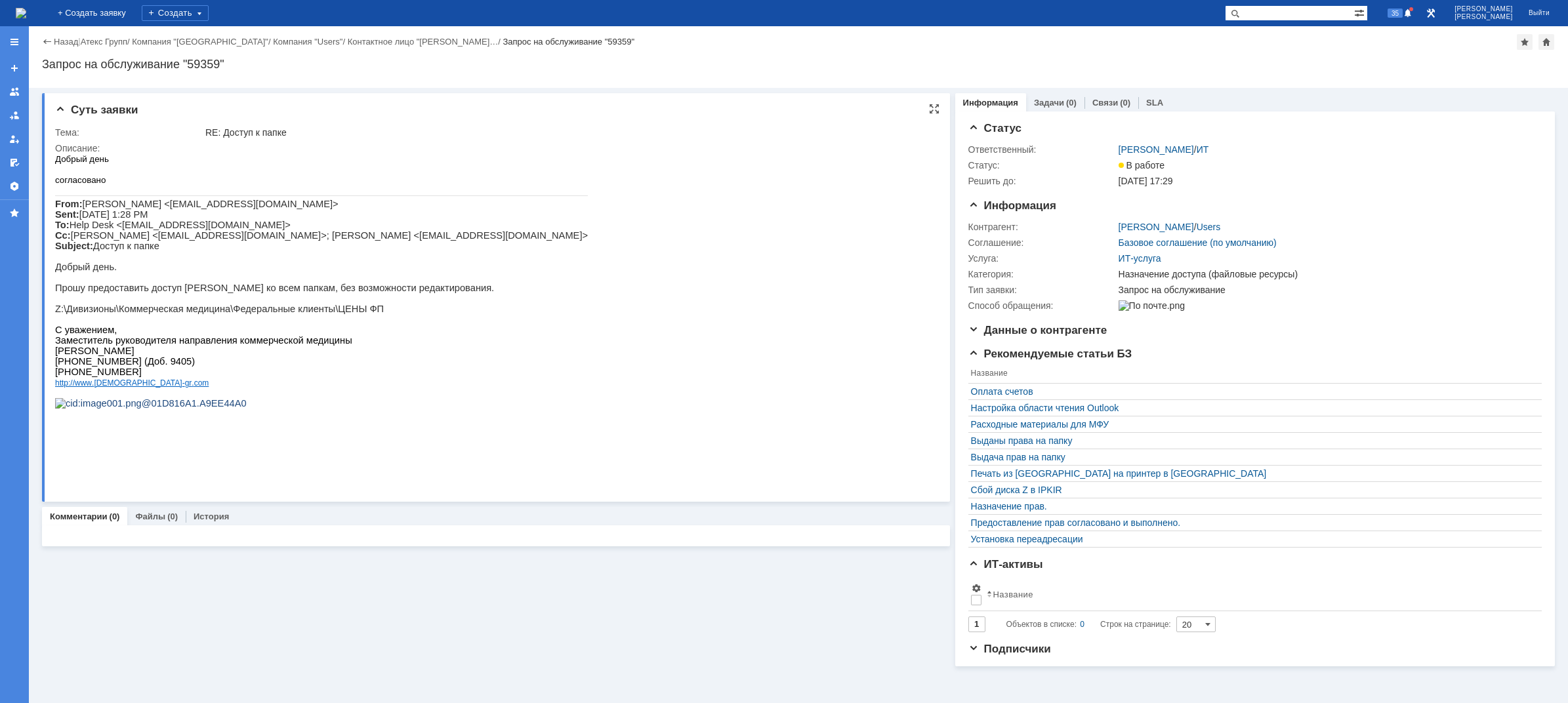
click at [522, 222] on html "Добрый день согласовано From: Корнеева Марина <m.korneeva@atex-gr.com> Sent: Tu…" at bounding box center [492, 285] width 874 height 265
click at [26, 23] on div "На домашнюю" at bounding box center [20, 13] width 11 height 26
click at [26, 17] on img at bounding box center [20, 13] width 11 height 11
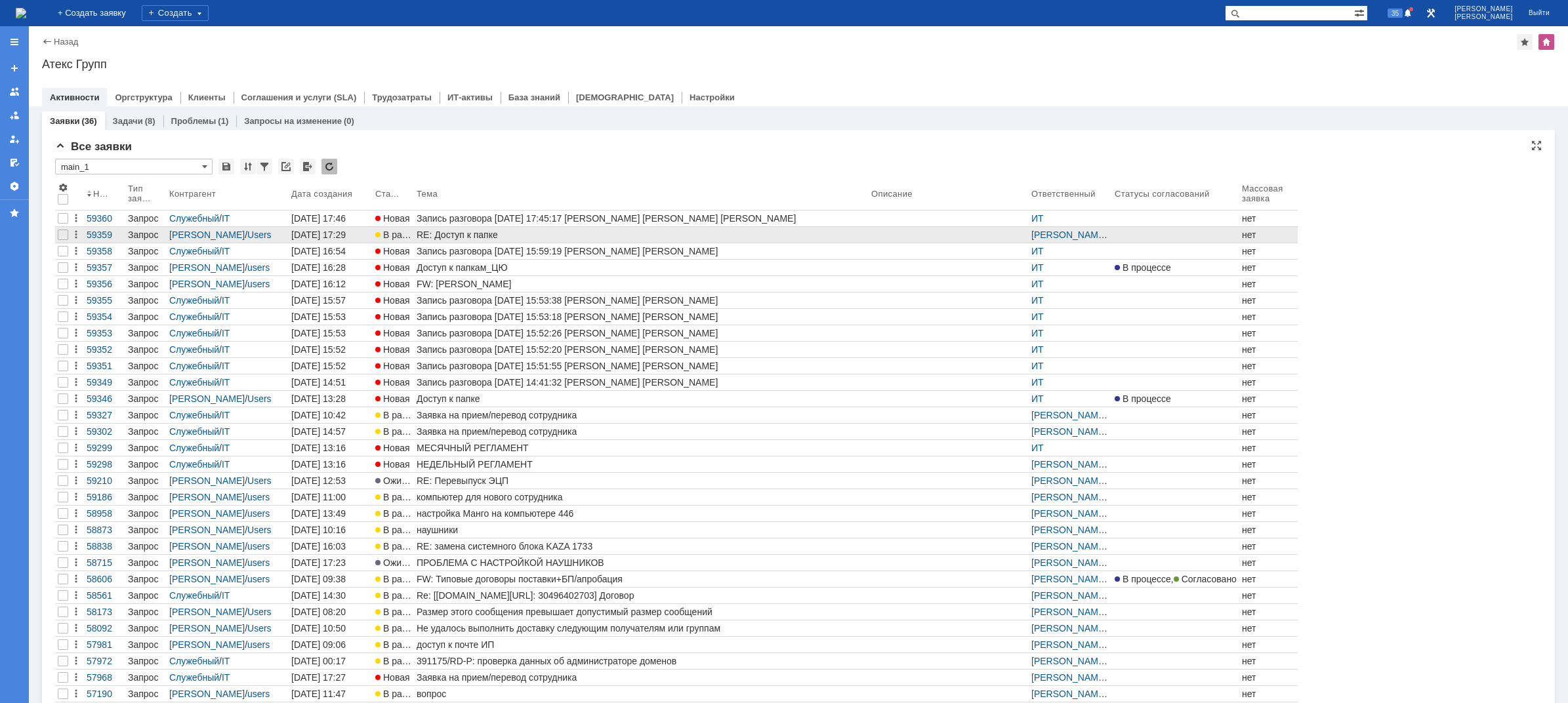
click at [460, 231] on div "RE: Доступ к папке" at bounding box center [642, 234] width 450 height 11
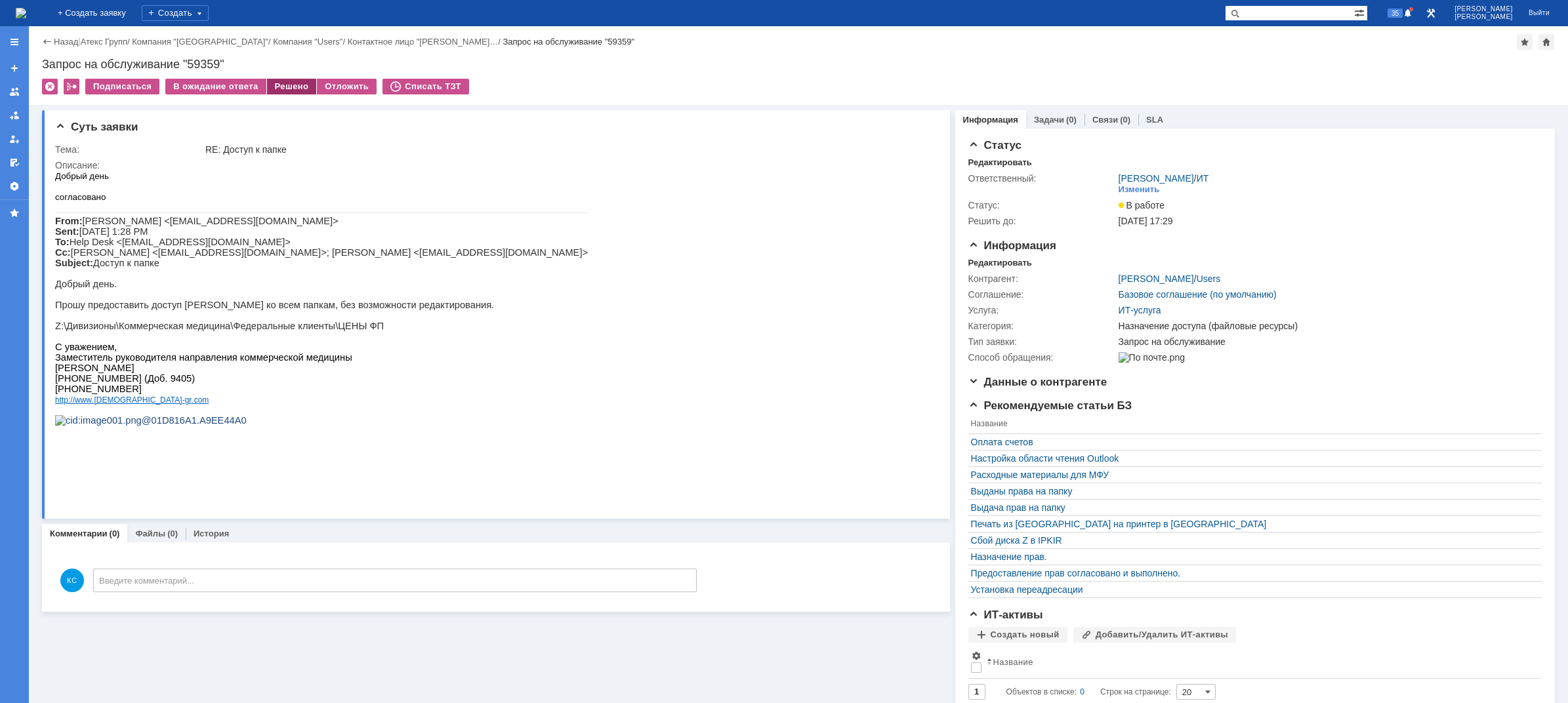
click at [278, 84] on div "Решено" at bounding box center [292, 87] width 50 height 15
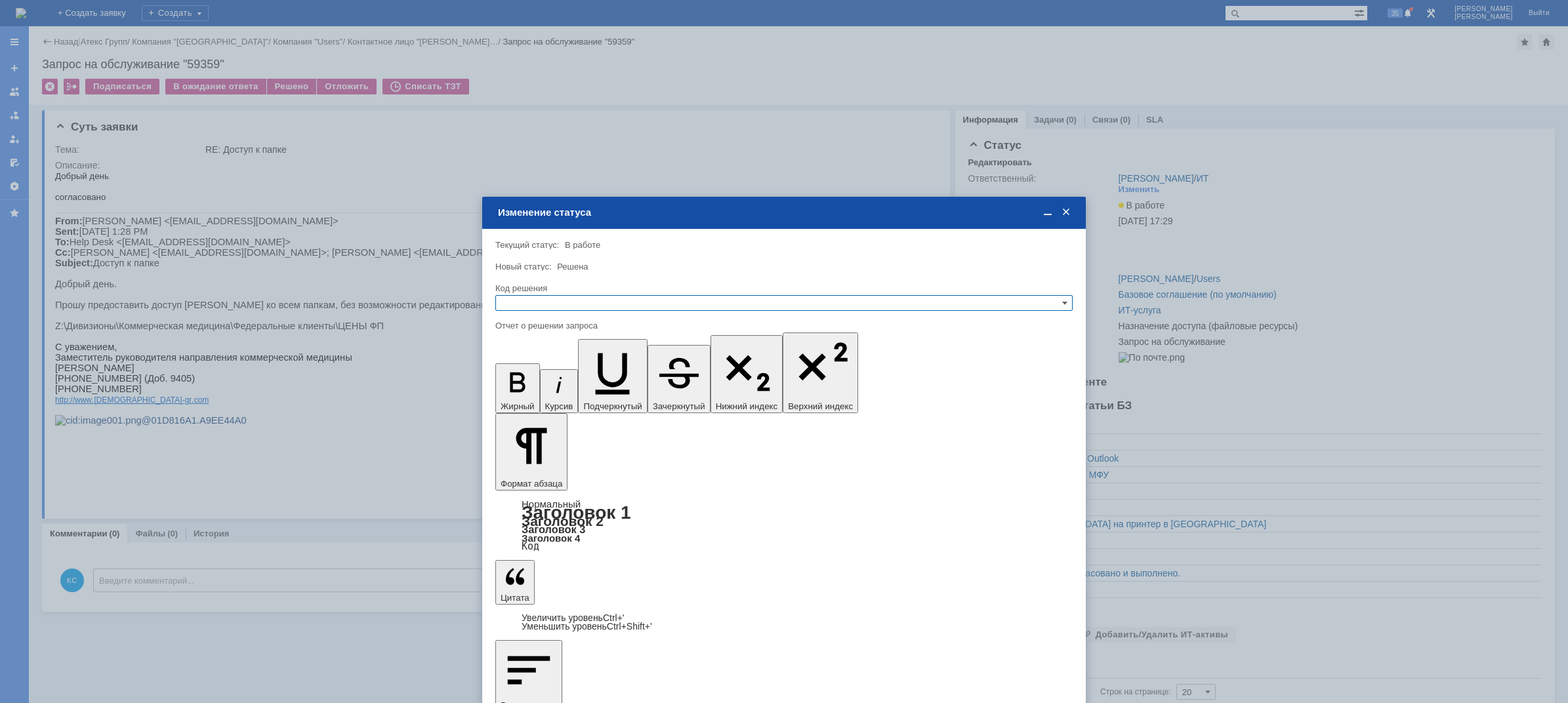
click at [681, 300] on input "text" at bounding box center [784, 303] width 577 height 15
click at [560, 369] on span "Решено" at bounding box center [784, 366] width 565 height 11
type input "Решено"
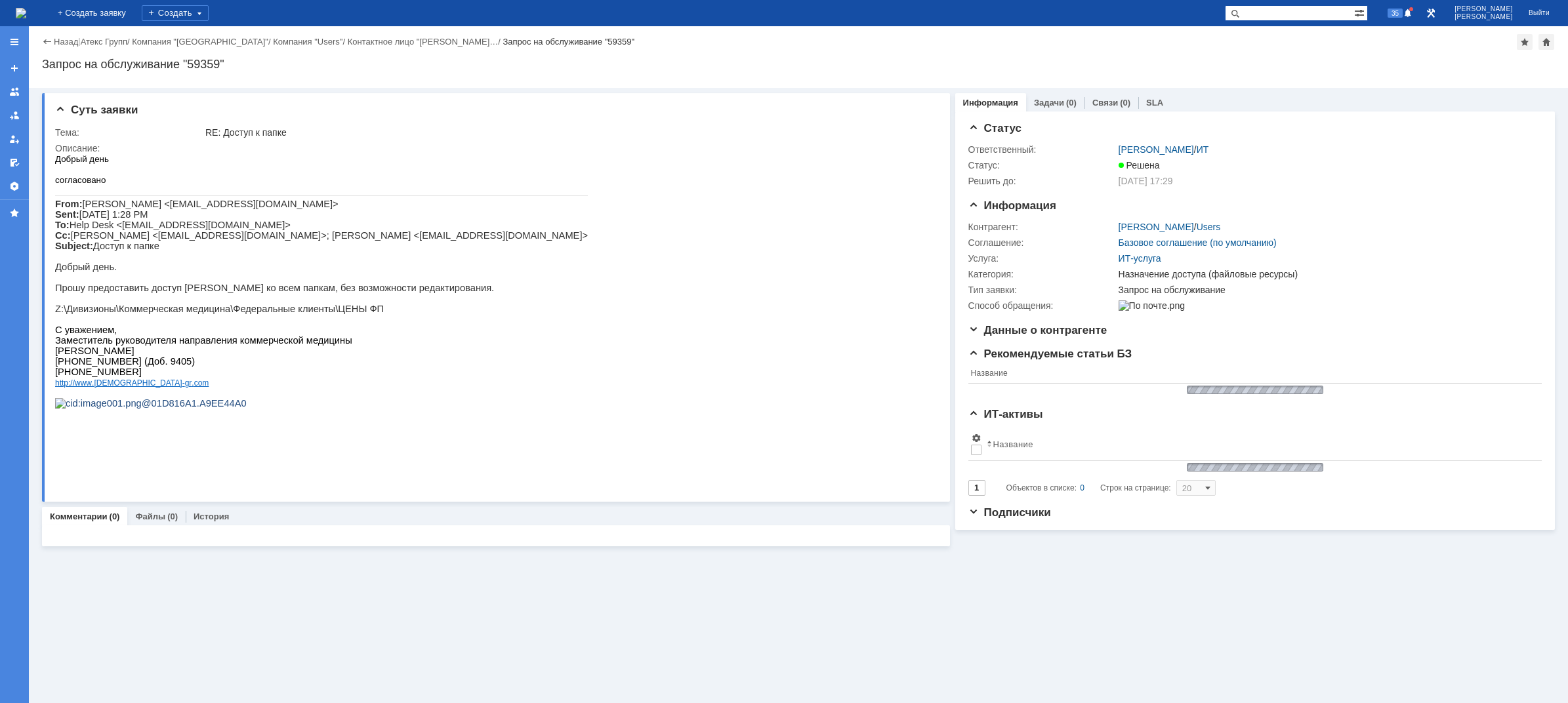
click at [26, 13] on img at bounding box center [20, 13] width 11 height 11
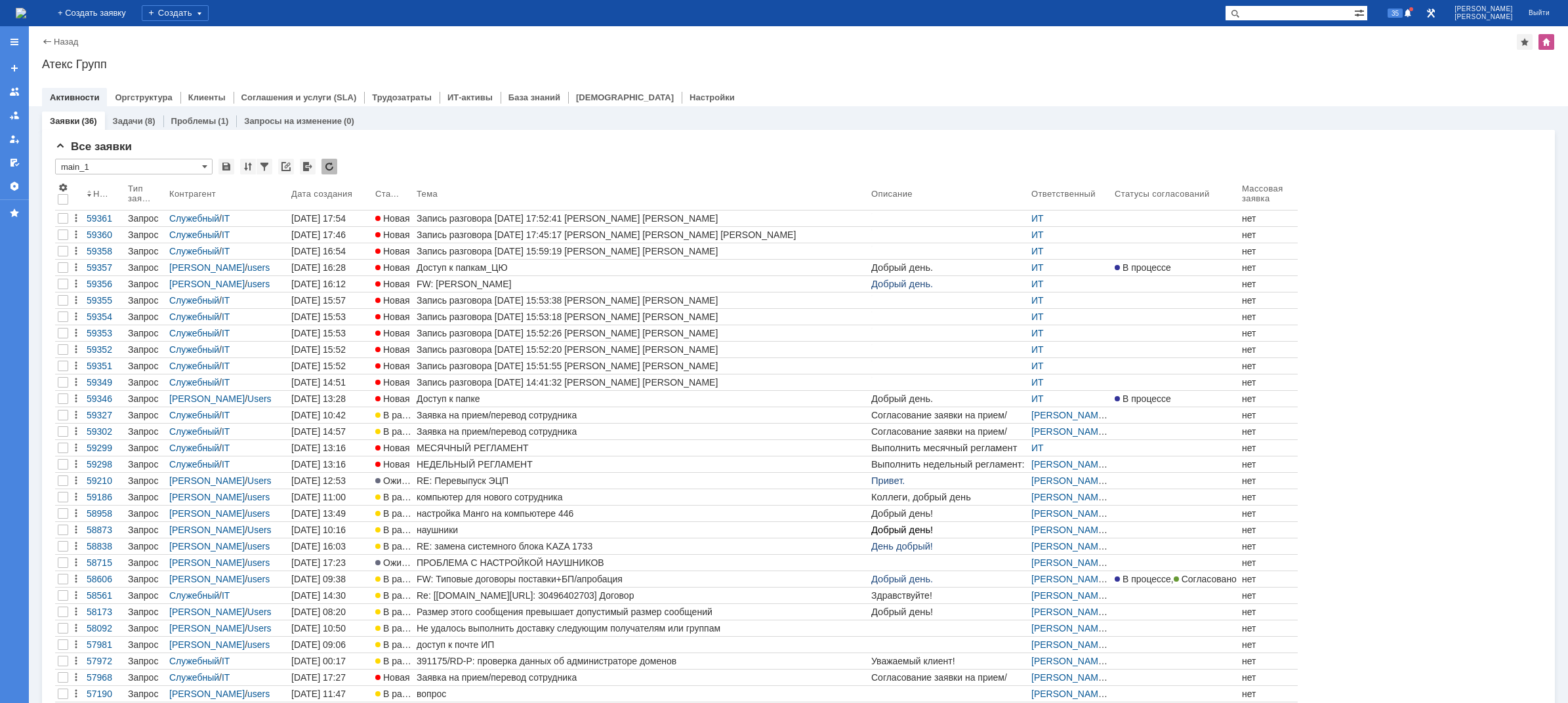
click at [26, 13] on img at bounding box center [20, 13] width 11 height 11
